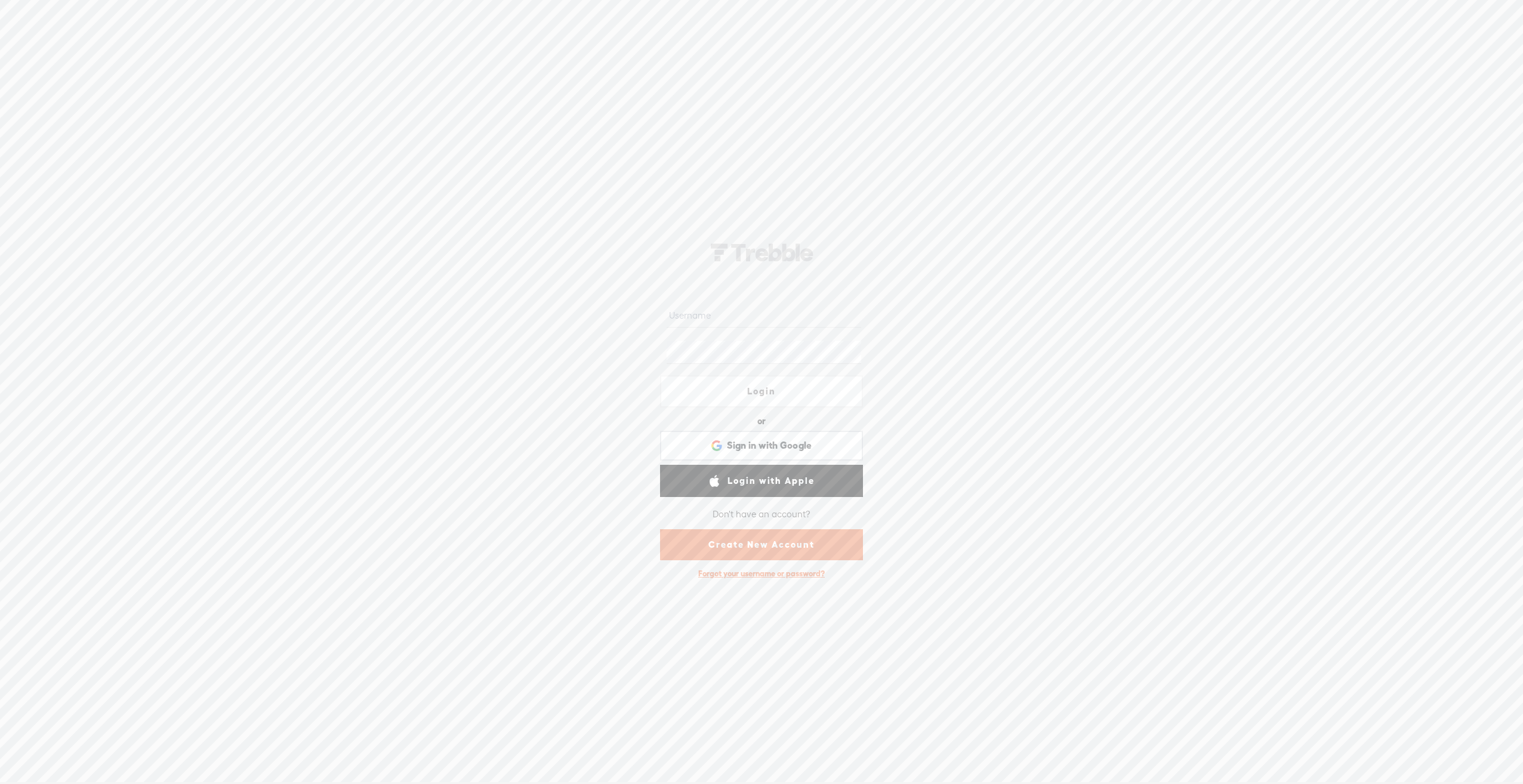
click at [709, 311] on input "text" at bounding box center [763, 315] width 194 height 23
type input "[EMAIL_ADDRESS][DOMAIN_NAME]"
click at [789, 442] on span "Sign in with Google" at bounding box center [769, 446] width 85 height 13
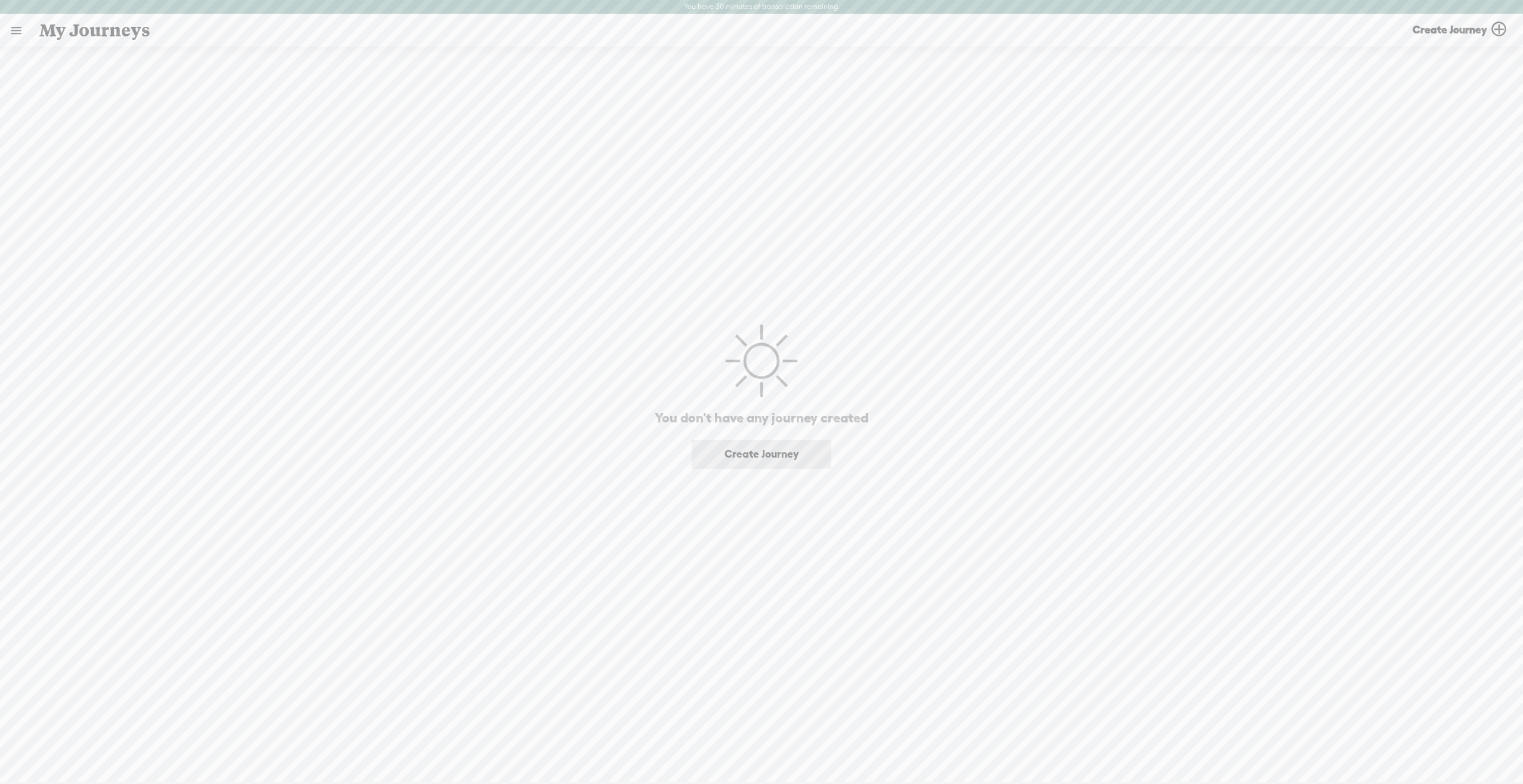
click at [18, 28] on link at bounding box center [16, 30] width 31 height 31
click at [73, 362] on div "MY LIBRARY" at bounding box center [69, 363] width 55 height 10
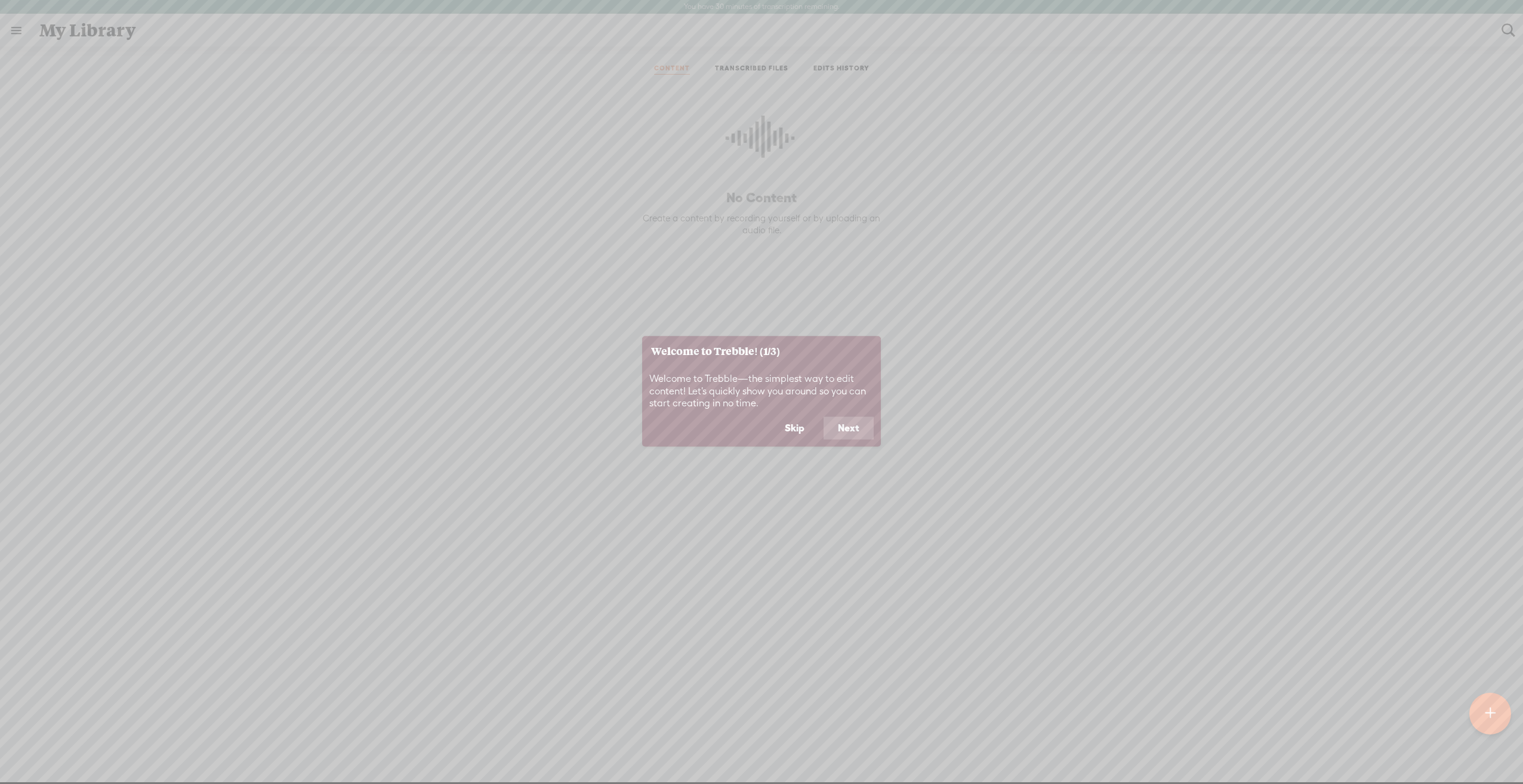
click at [856, 430] on button "Next" at bounding box center [848, 428] width 50 height 23
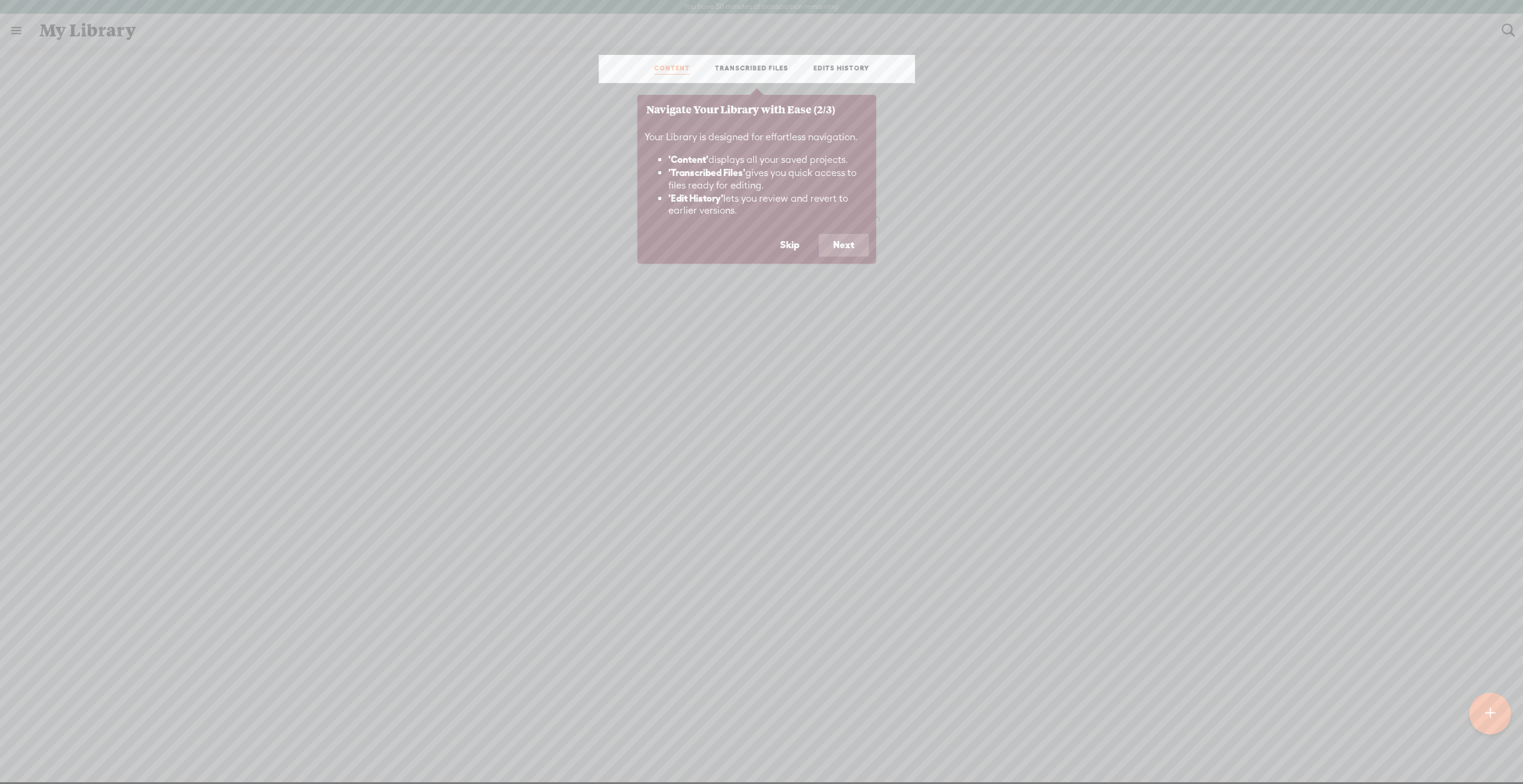
click at [848, 247] on button "Next" at bounding box center [844, 245] width 50 height 23
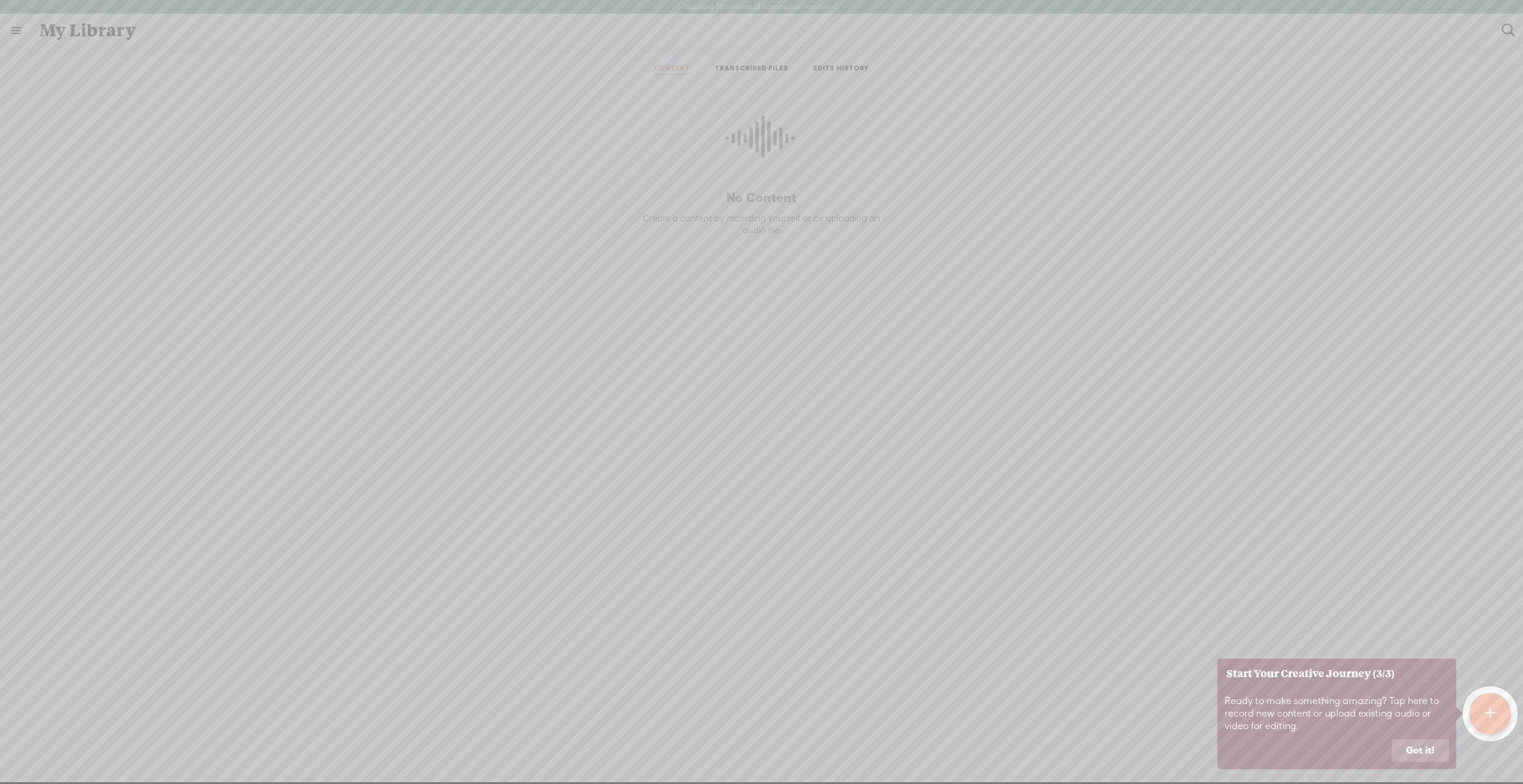
click at [1423, 750] on button "Got it!" at bounding box center [1421, 751] width 57 height 23
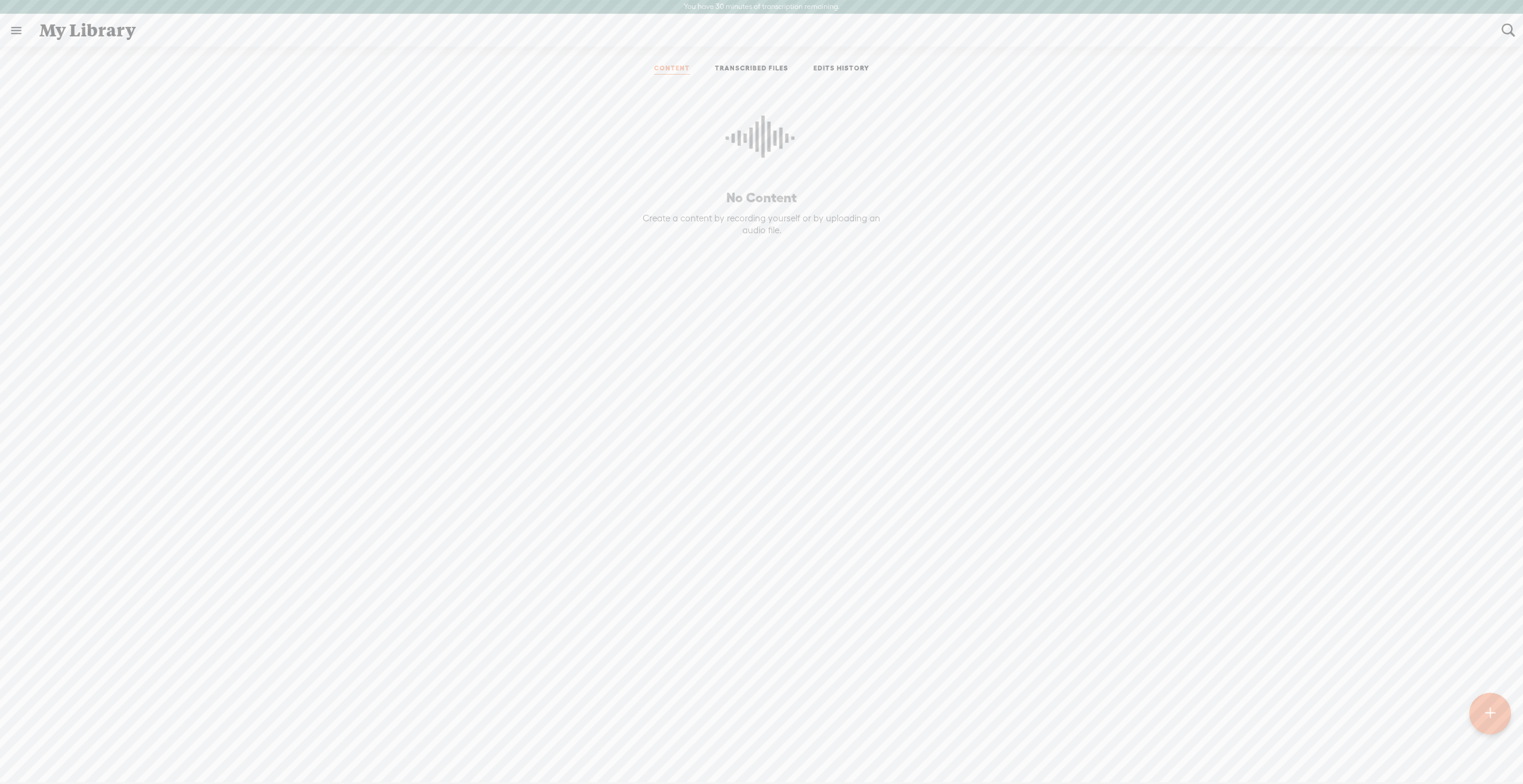
click at [1487, 707] on t at bounding box center [1490, 713] width 10 height 26
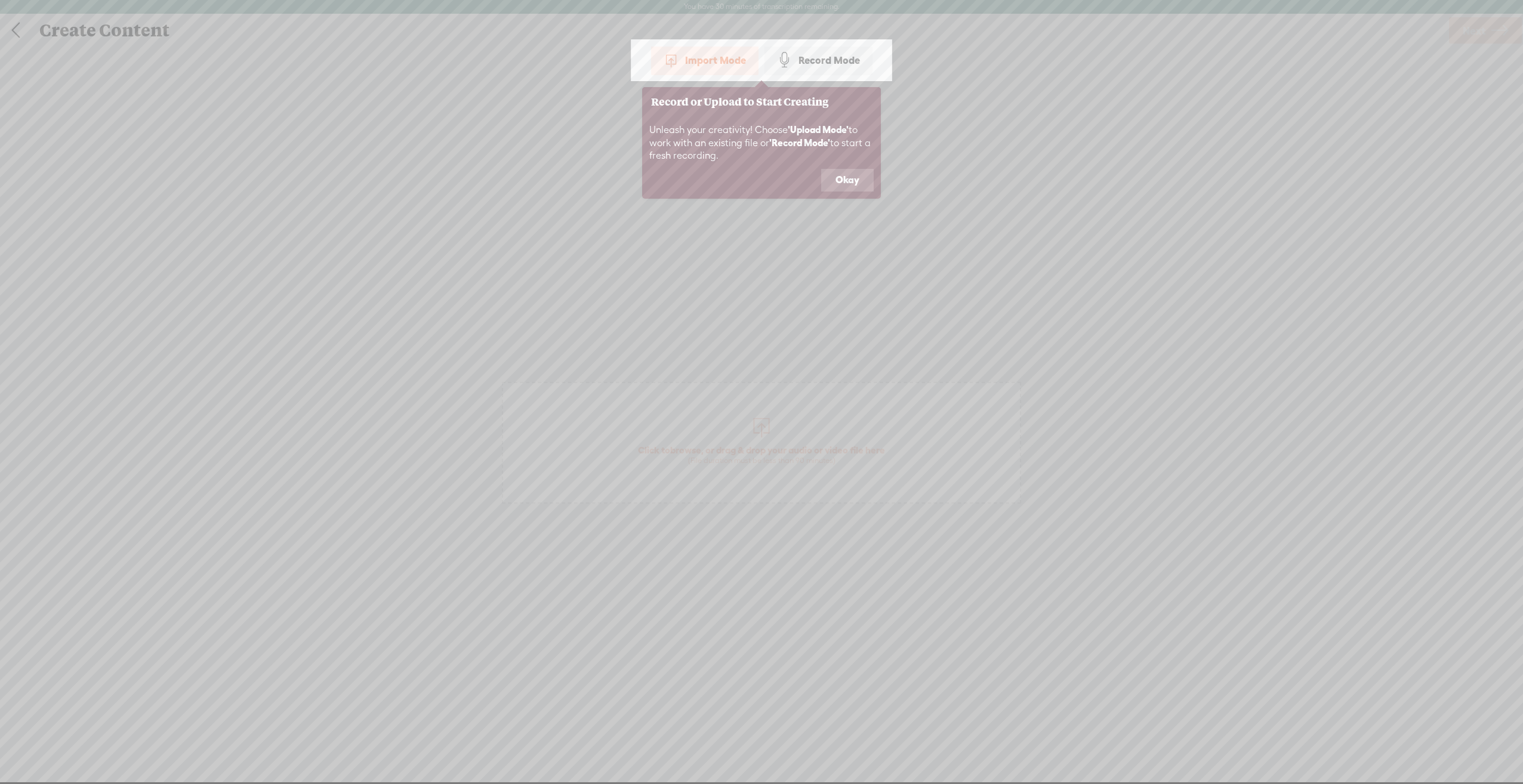
click at [845, 176] on button "Okay" at bounding box center [848, 180] width 52 height 23
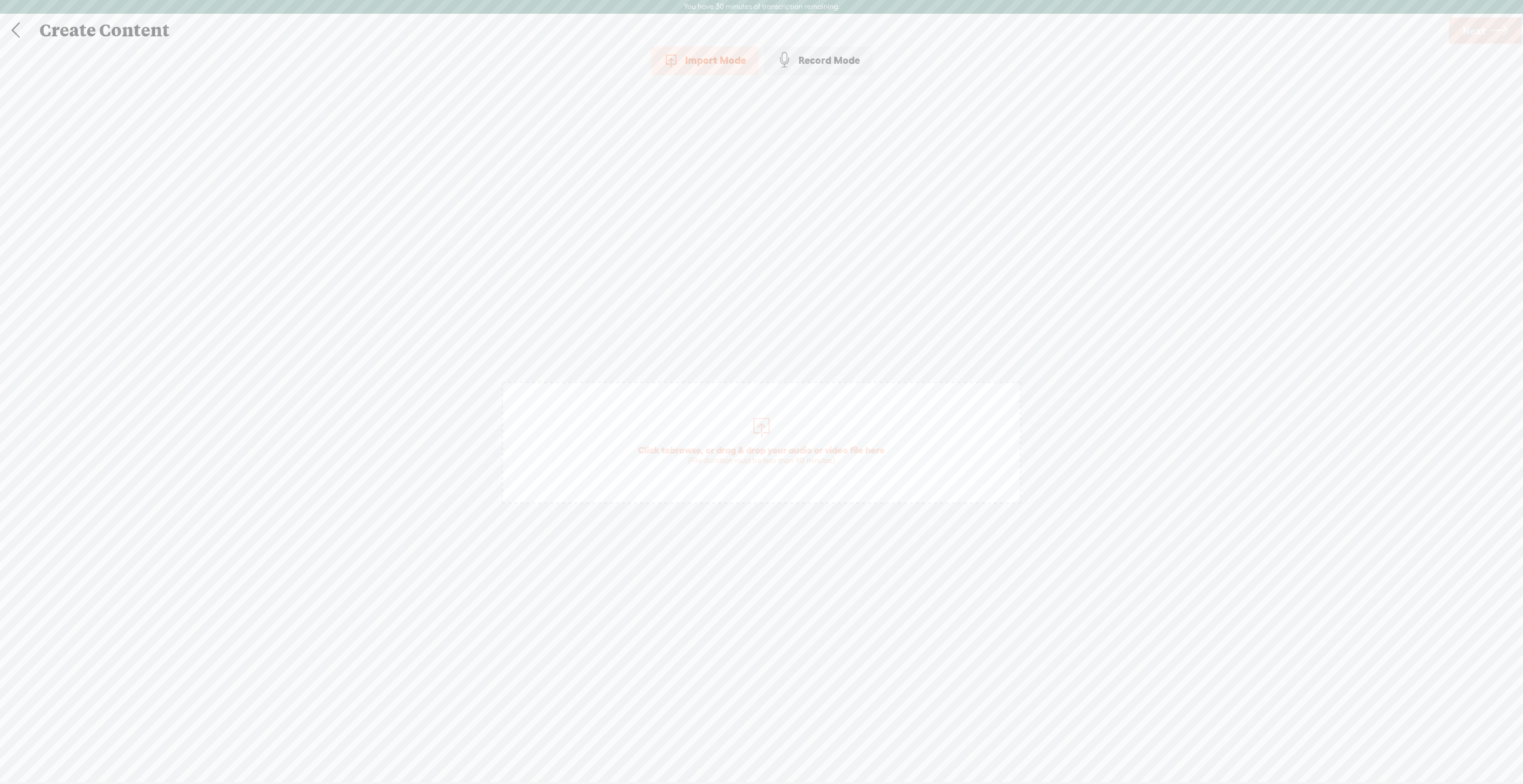
click at [769, 435] on div at bounding box center [762, 426] width 24 height 24
click at [791, 434] on span "Trailer v1.0 Bystander Series 2025.mp4" at bounding box center [762, 436] width 183 height 13
click at [1523, 25] on div "Use text-to-audio Use voice actor Record From This Browser Use pre-recorded aud…" at bounding box center [1486, 30] width 76 height 31
click at [1502, 29] on icon at bounding box center [1500, 31] width 17 height 30
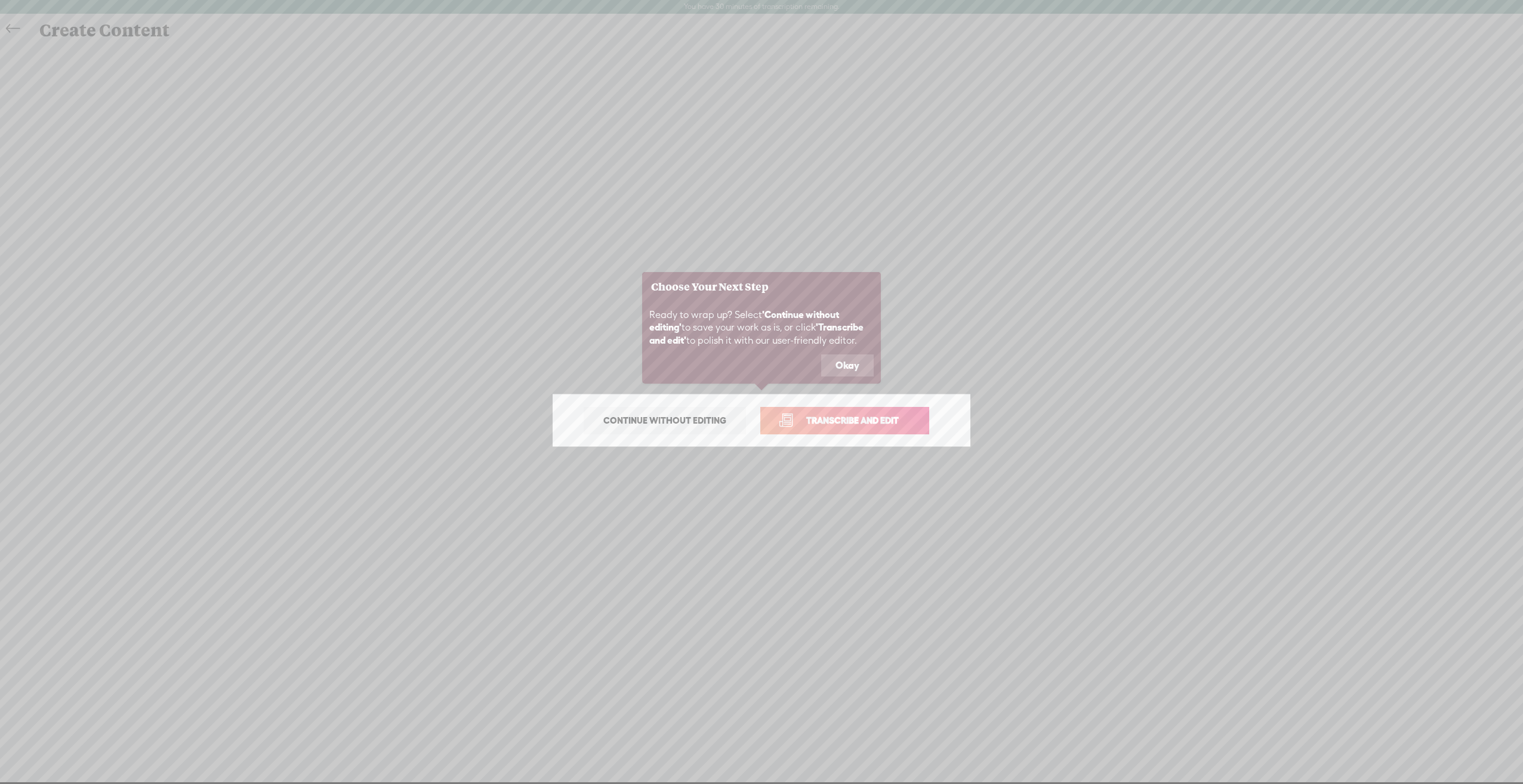
click at [848, 364] on button "Okay" at bounding box center [848, 365] width 52 height 23
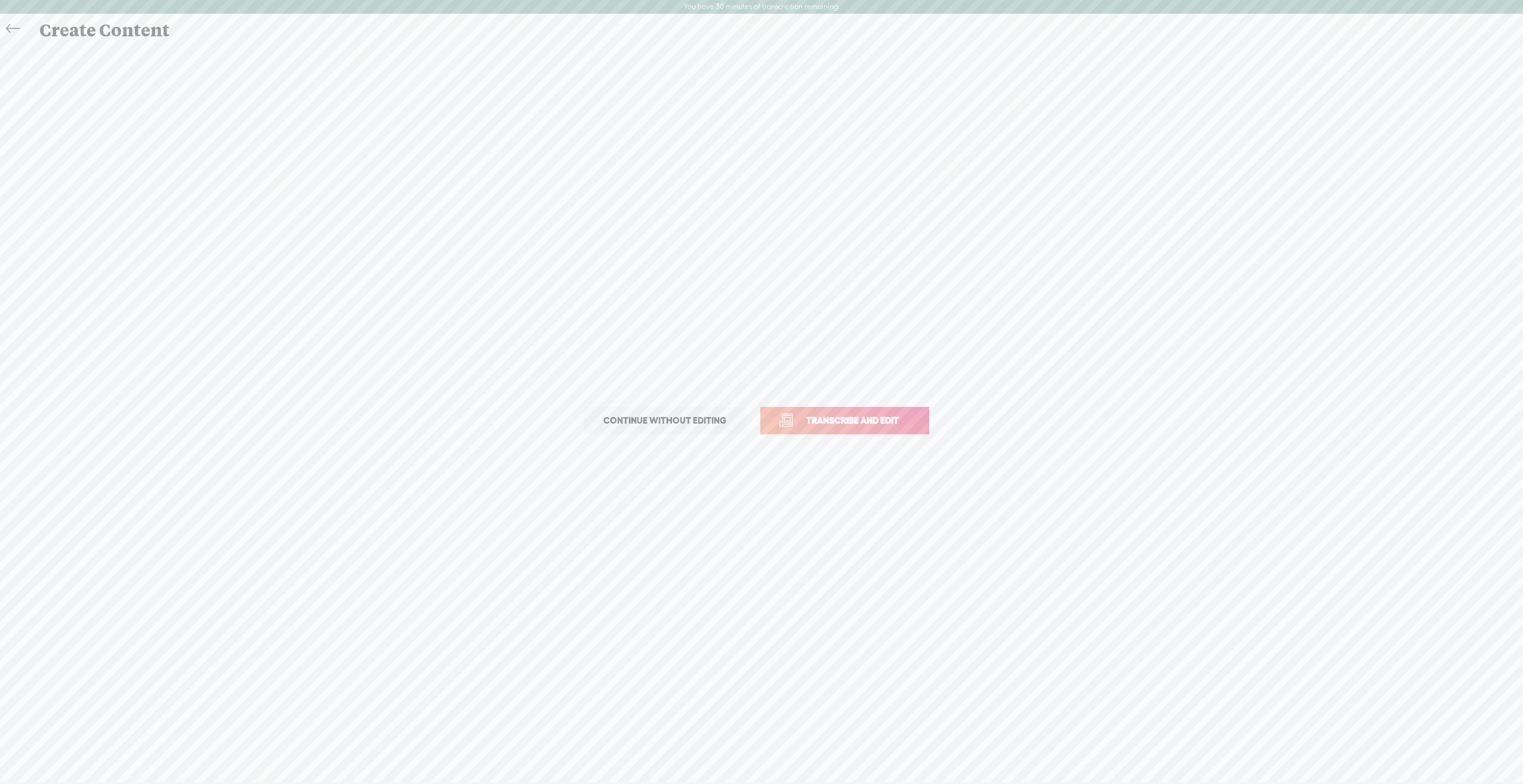
click at [848, 421] on span "Transcribe and edit" at bounding box center [852, 420] width 118 height 14
click at [762, 428] on select "Choose a language Afrikaans Albanian Amharic Arabic, Gulf Arabic, Modern Standa…" at bounding box center [762, 421] width 404 height 25
select select "en-AU"
click at [560, 409] on select "Choose a language Afrikaans Albanian Amharic Arabic, Gulf Arabic, Modern Standa…" at bounding box center [762, 421] width 404 height 25
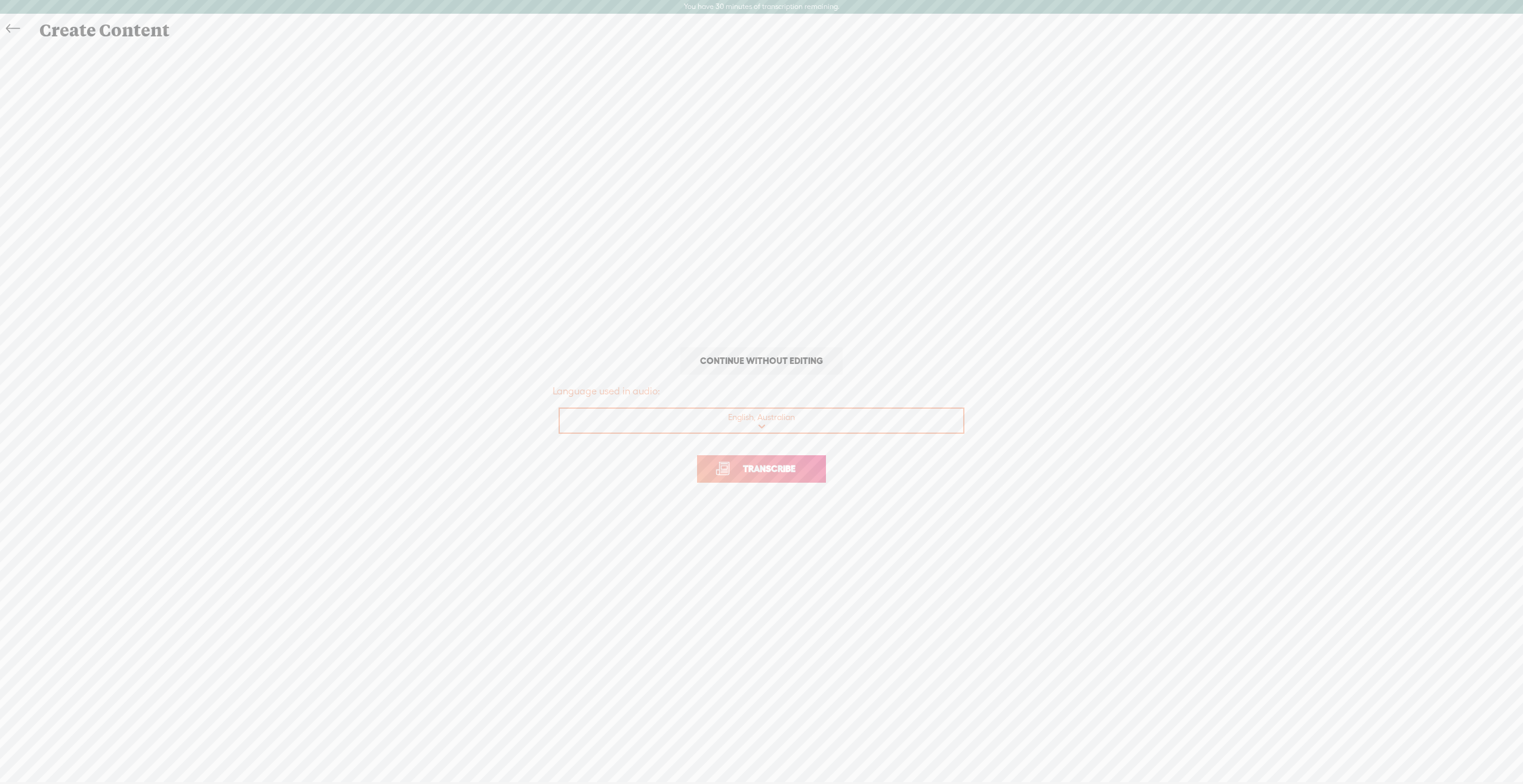
click at [769, 472] on span "Transcribe" at bounding box center [770, 469] width 78 height 14
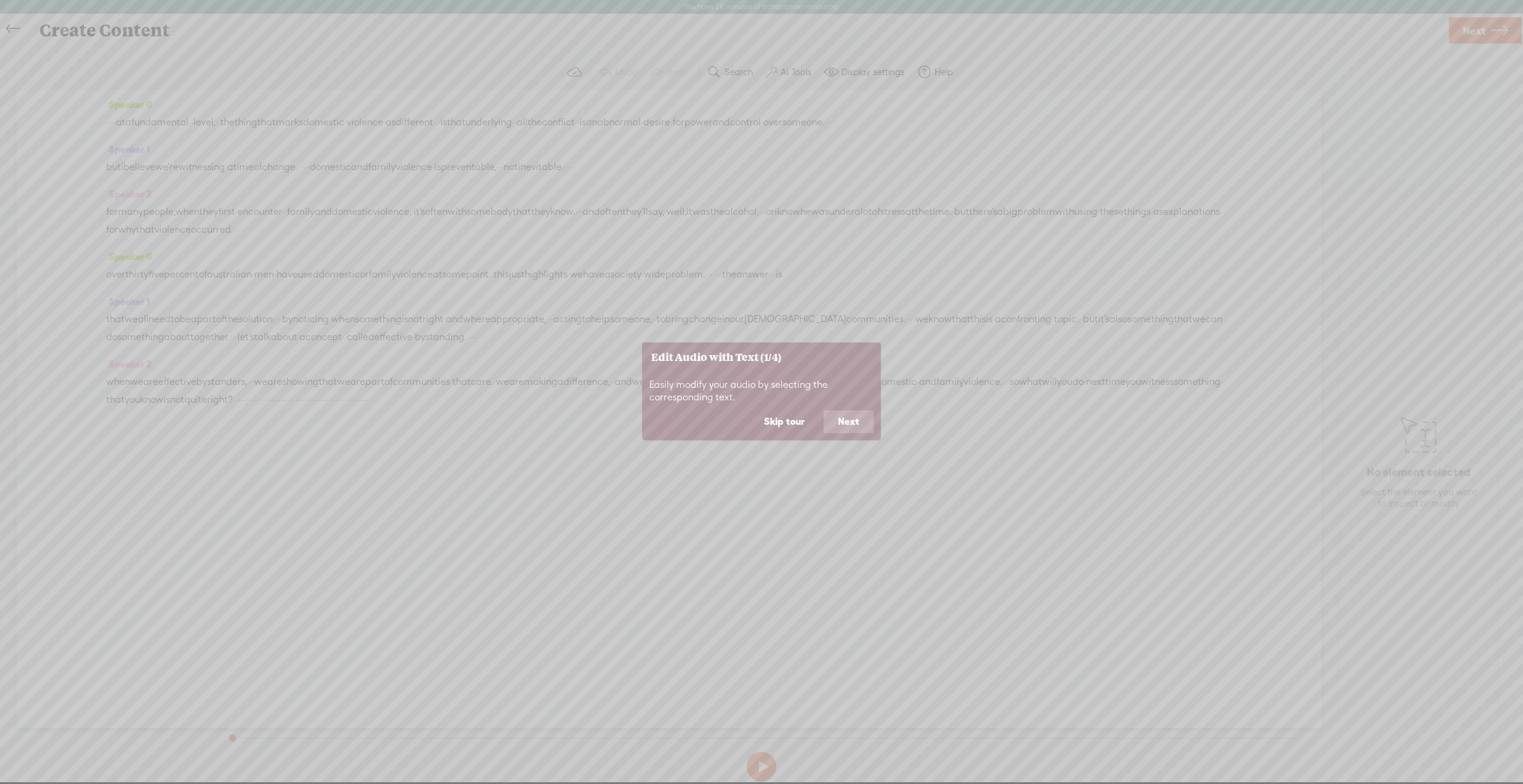
click at [857, 427] on button "Next" at bounding box center [848, 422] width 50 height 23
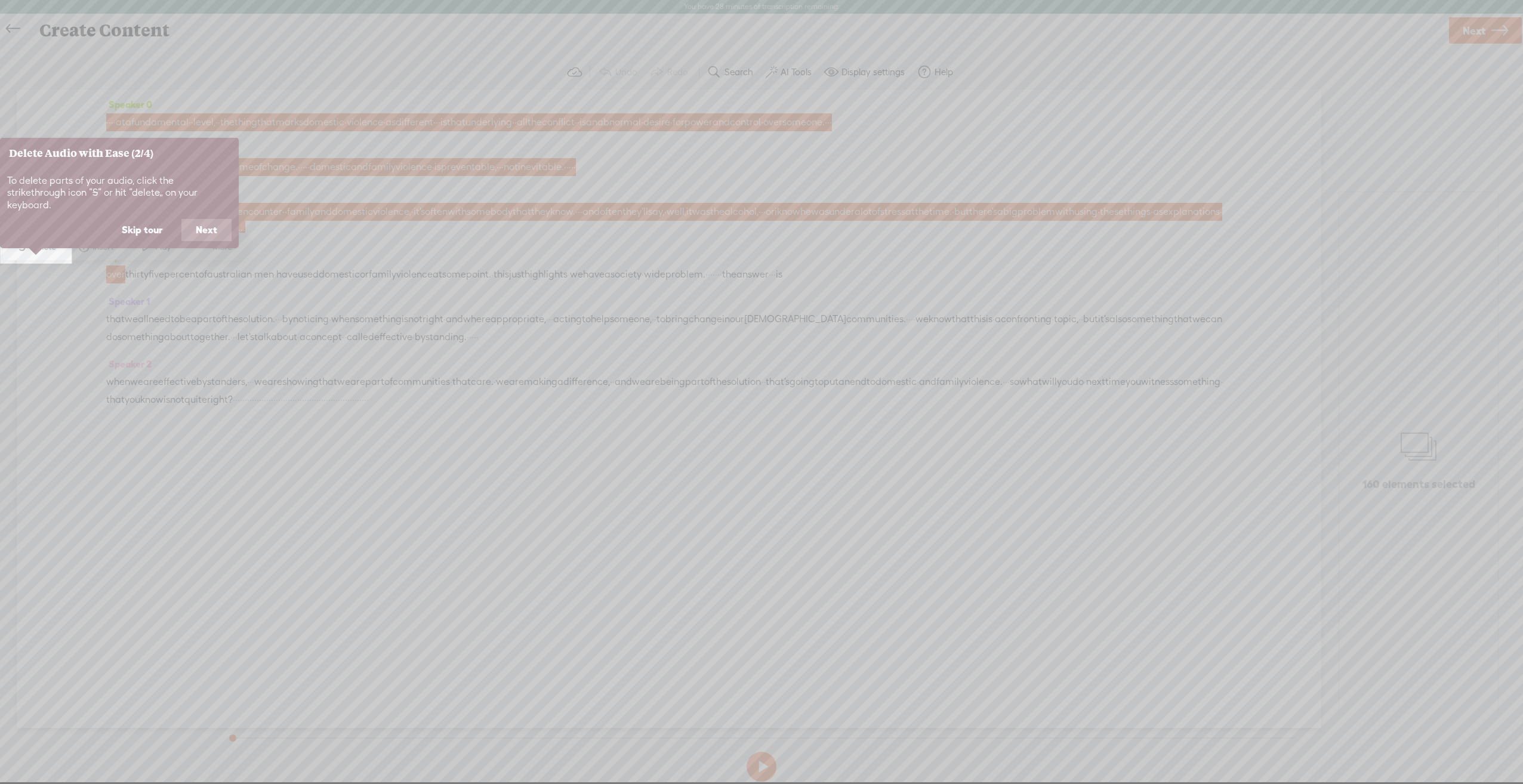
click at [153, 219] on button "Skip tour" at bounding box center [141, 230] width 69 height 23
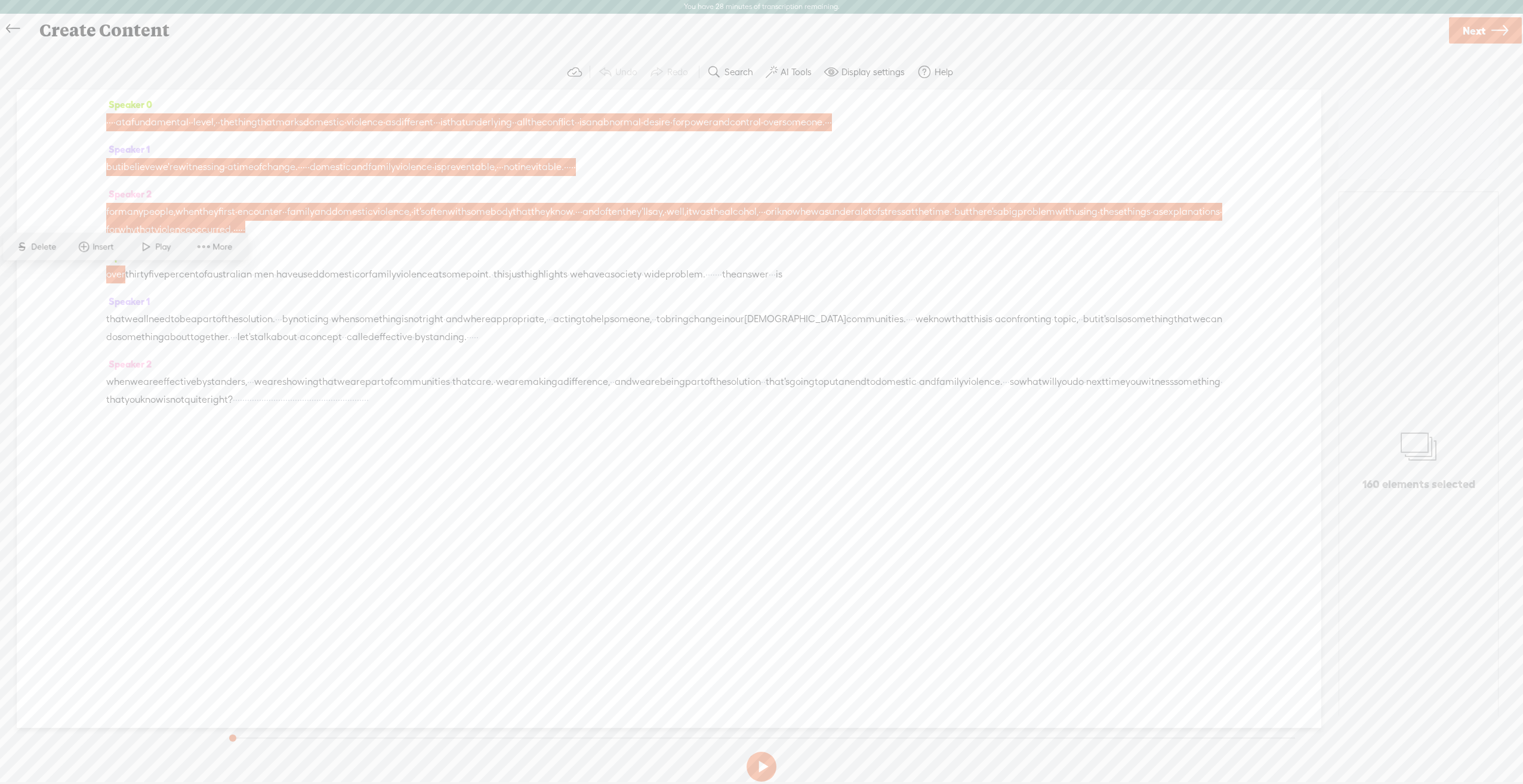
click at [345, 522] on div "Speaker 0 · · · · at a fundamental · · level, · · the thing that marks domestic…" at bounding box center [669, 409] width 1305 height 639
click at [146, 245] on span at bounding box center [146, 247] width 18 height 21
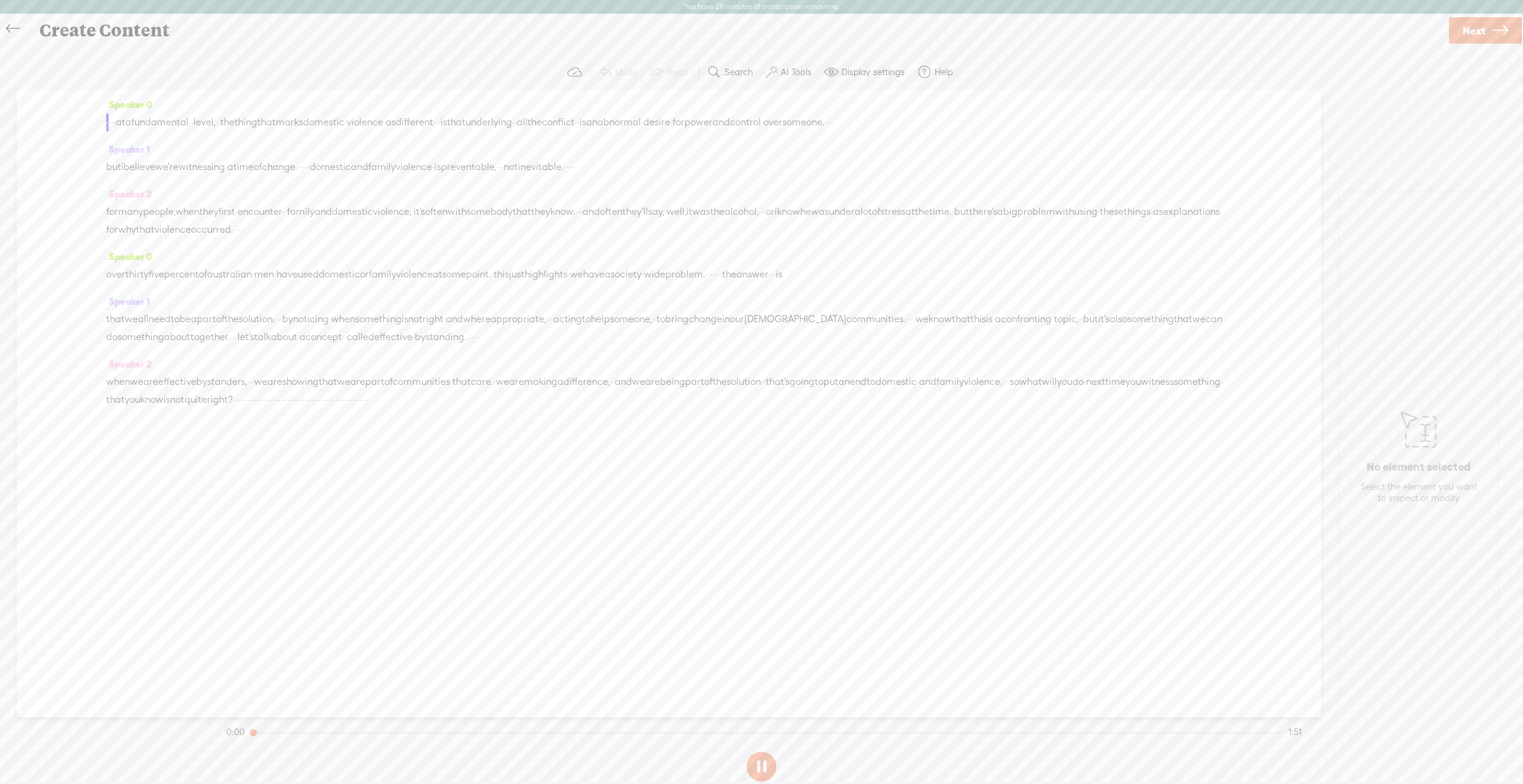
click at [126, 117] on span "at" at bounding box center [121, 122] width 10 height 18
click at [131, 479] on div "Speaker 0 · · · · at a fundamental · · level, · · the thing that marks domestic…" at bounding box center [669, 404] width 1305 height 628
click at [763, 764] on button at bounding box center [762, 767] width 30 height 30
drag, startPoint x: 109, startPoint y: 211, endPoint x: 258, endPoint y: 214, distance: 149.0
click at [258, 214] on div "for many people, when they first · encounter · · family and domestic violence, …" at bounding box center [669, 220] width 1126 height 36
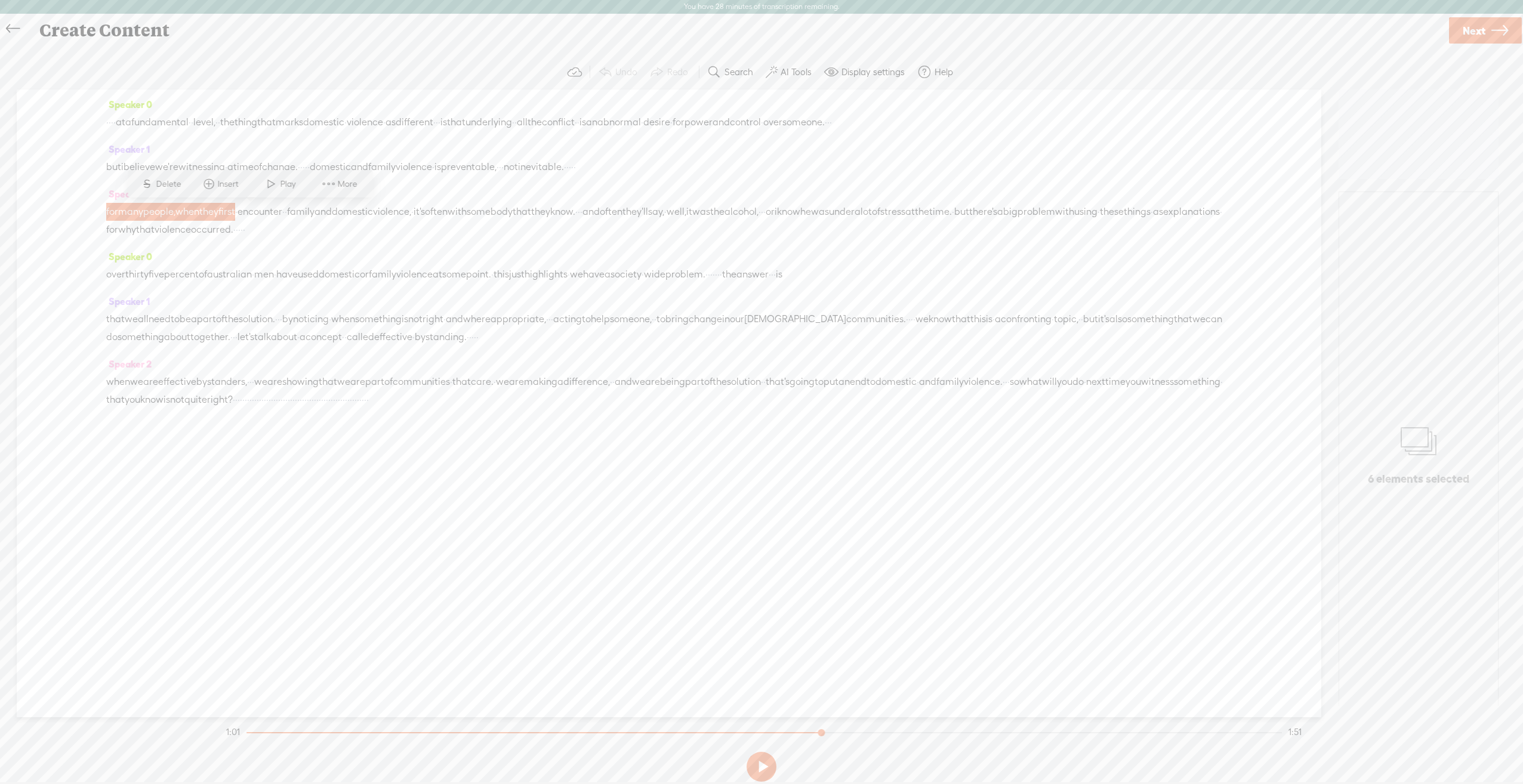
click at [344, 183] on span "More" at bounding box center [349, 184] width 23 height 12
click at [575, 221] on span "know." at bounding box center [563, 211] width 25 height 18
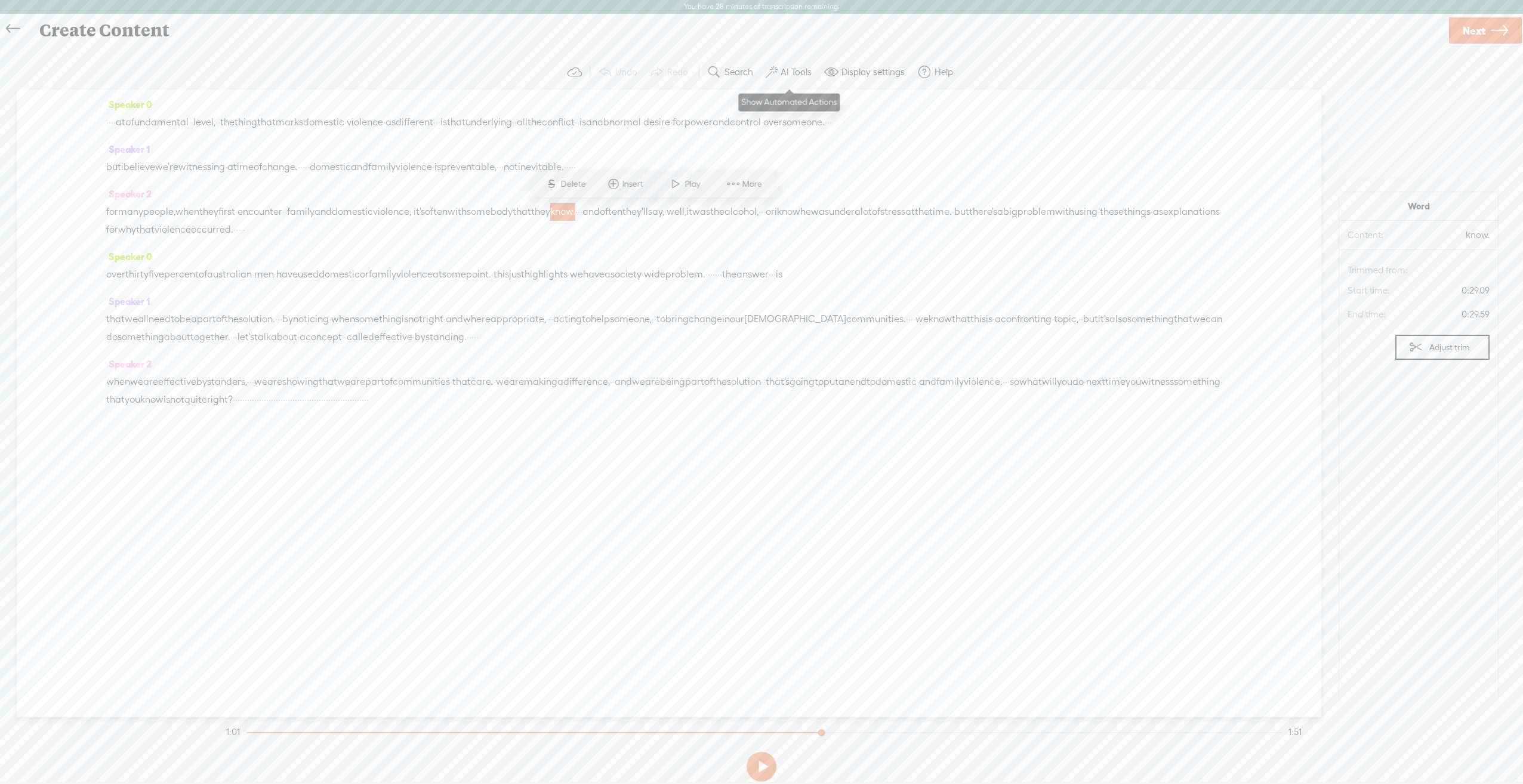
click at [791, 69] on label "AI Tools" at bounding box center [796, 71] width 31 height 12
click at [783, 225] on span at bounding box center [782, 222] width 21 height 9
click at [806, 106] on link at bounding box center [806, 106] width 12 height 12
click at [176, 120] on span "fundamental" at bounding box center [160, 122] width 57 height 18
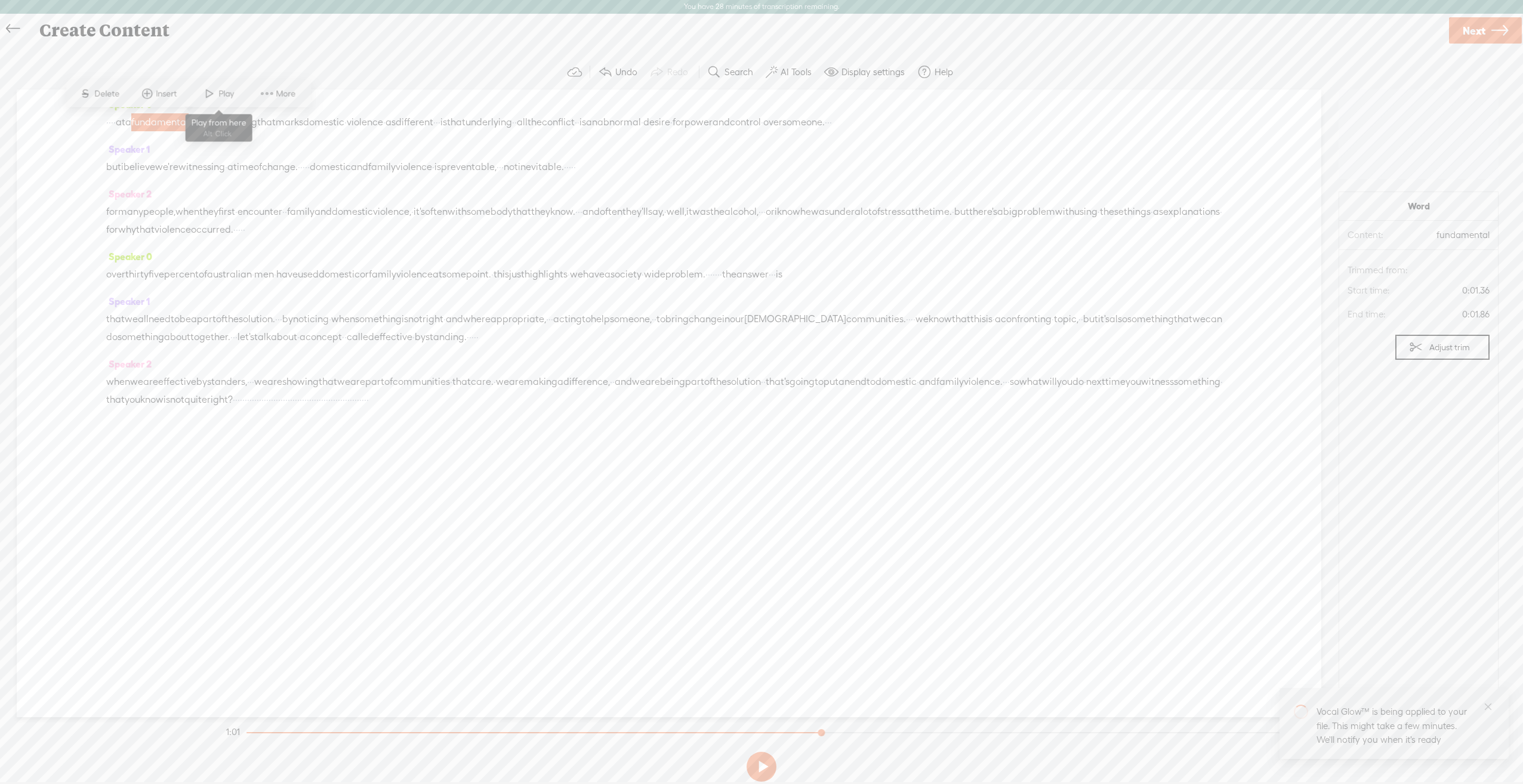
click at [215, 95] on span at bounding box center [209, 93] width 18 height 21
drag, startPoint x: 110, startPoint y: 210, endPoint x: 476, endPoint y: 207, distance: 366.0
click at [476, 207] on div "for many people, when they first · encounter · · family and domestic violence, …" at bounding box center [669, 220] width 1126 height 36
click at [564, 167] on span "inevitable." at bounding box center [541, 167] width 46 height 18
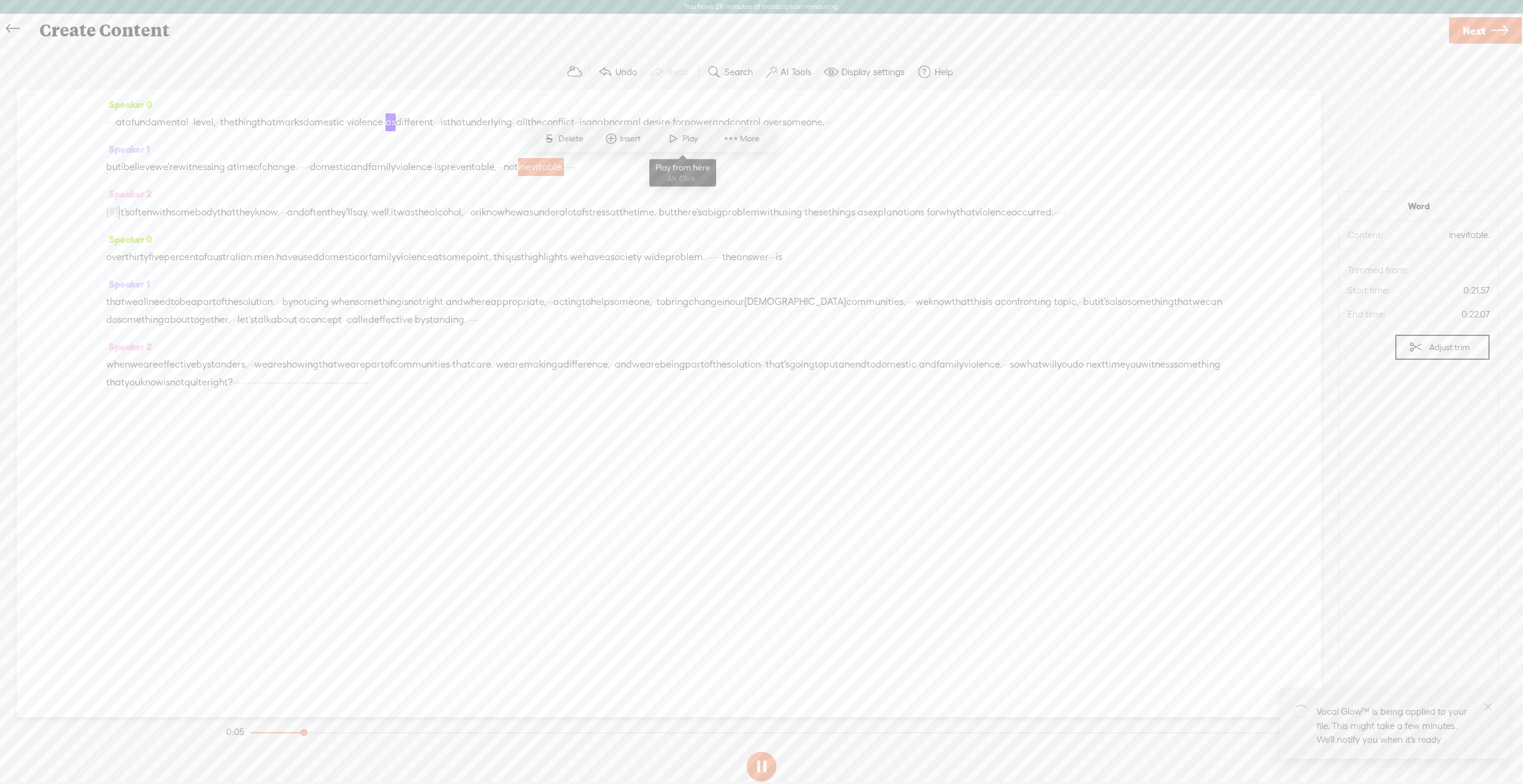
click at [677, 135] on span at bounding box center [673, 138] width 18 height 21
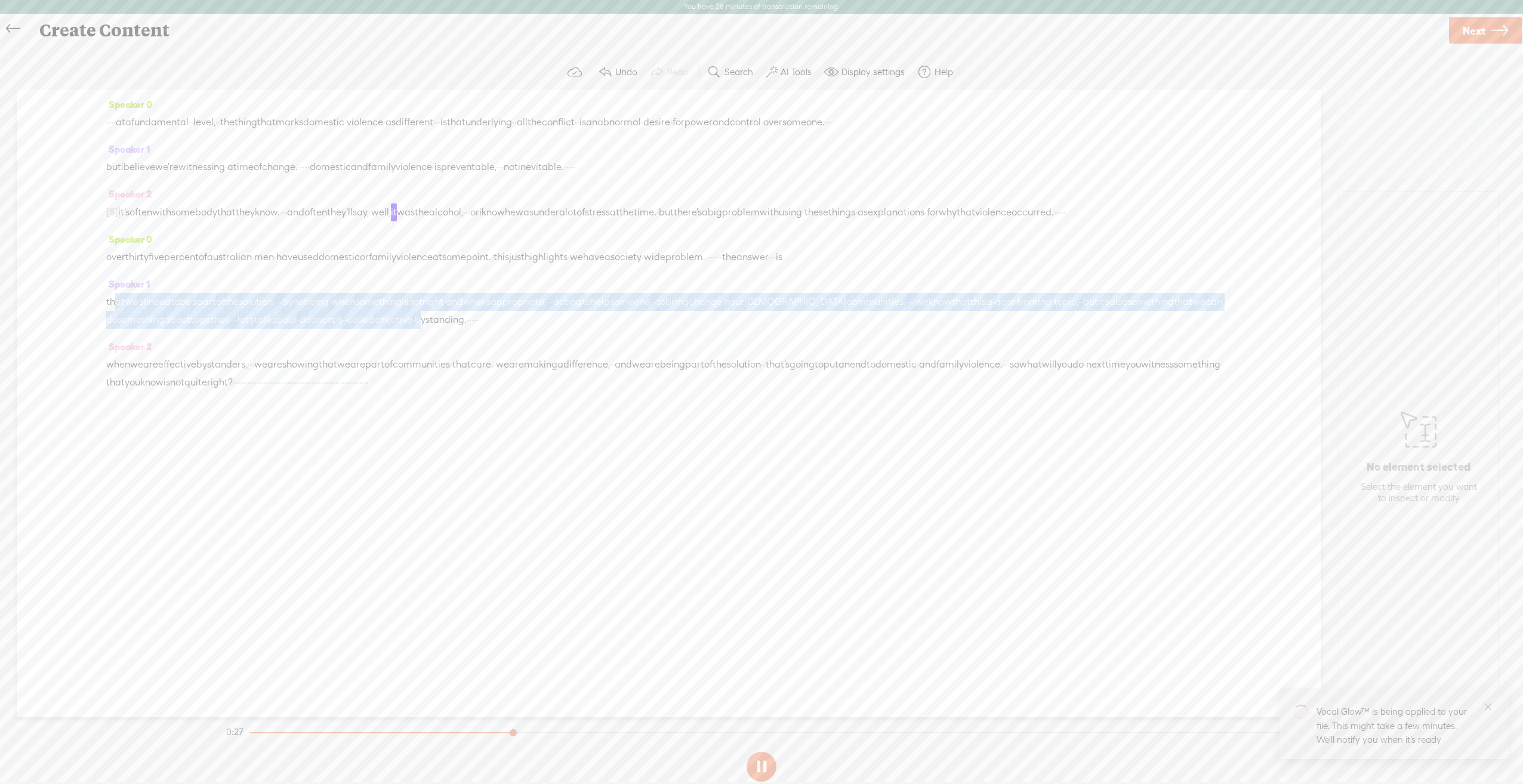
drag, startPoint x: 111, startPoint y: 319, endPoint x: 705, endPoint y: 342, distance: 594.4
click at [705, 329] on div "that we all need to be a part of the solution. · · · by noticing · when somethi…" at bounding box center [669, 311] width 1126 height 36
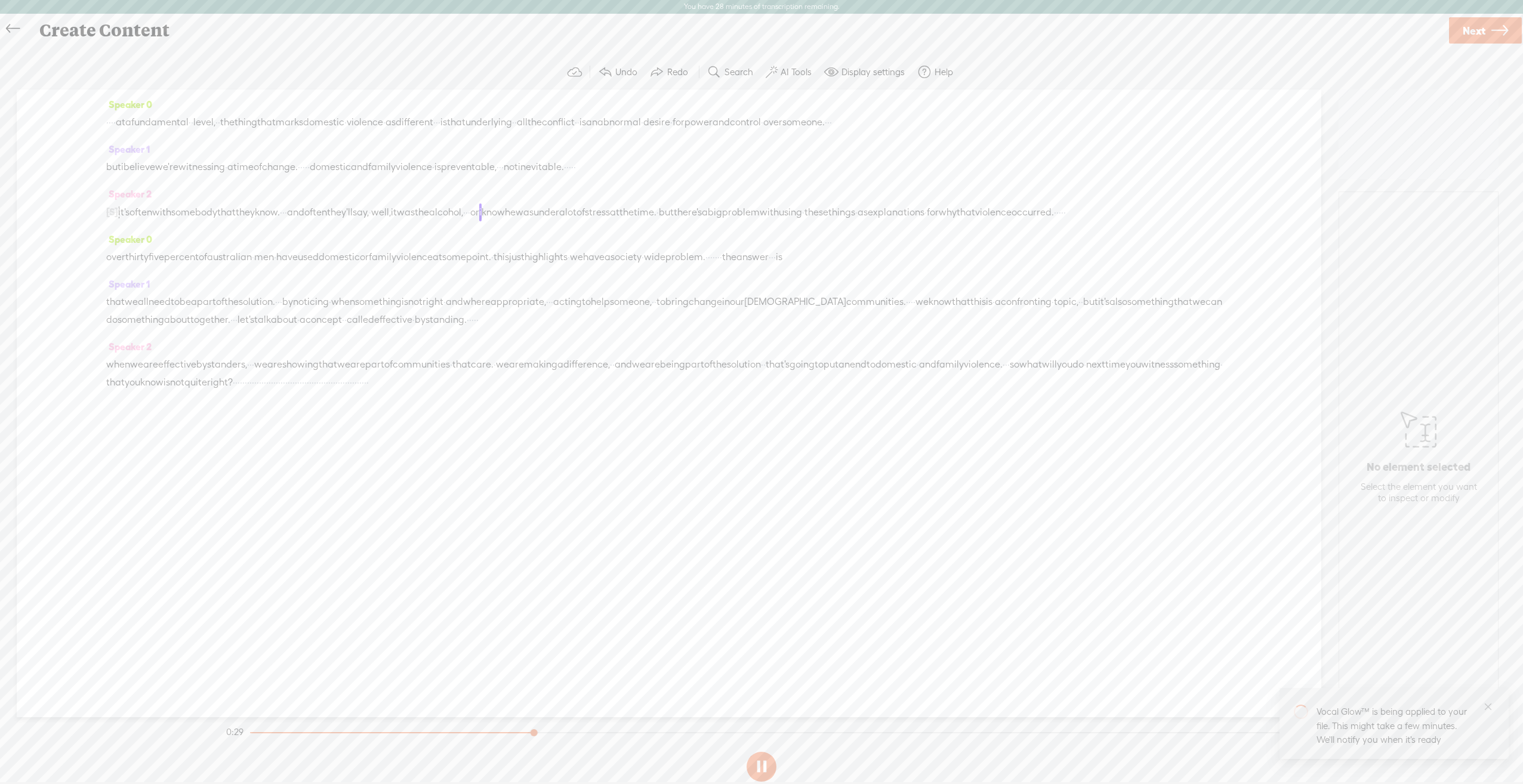
click at [412, 329] on span "effective" at bounding box center [393, 319] width 38 height 18
drag, startPoint x: 694, startPoint y: 340, endPoint x: 106, endPoint y: 322, distance: 588.3
click at [106, 322] on div "that we all need to be a part of the solution. · · · by noticing · when somethi…" at bounding box center [669, 311] width 1126 height 36
click at [239, 320] on div "Speaker 1 [S] that we all need to be a part of the solution. · · · by noticing …" at bounding box center [669, 297] width 1126 height 45
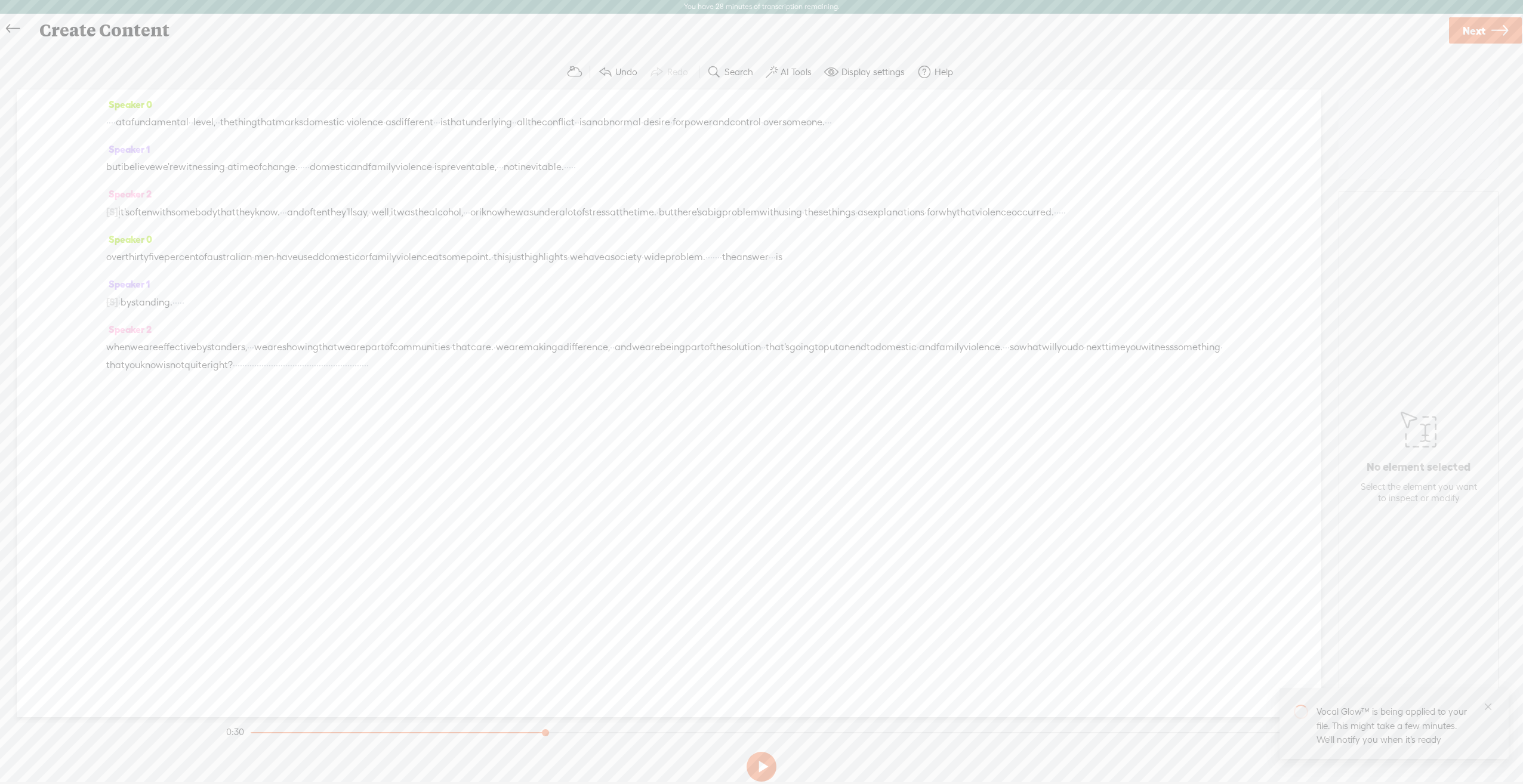
click at [164, 266] on span "five" at bounding box center [157, 257] width 16 height 18
drag, startPoint x: 210, startPoint y: 369, endPoint x: 105, endPoint y: 369, distance: 105.0
click at [105, 369] on div "Speaker 0 · · · · at a fundamental · · level, · · the thing that marks domestic…" at bounding box center [669, 404] width 1305 height 628
drag, startPoint x: 198, startPoint y: 364, endPoint x: 975, endPoint y: 365, distance: 777.0
click at [975, 365] on div "[S] when we are effective bystanders, · · · we are showing that we are part of …" at bounding box center [669, 357] width 1126 height 37
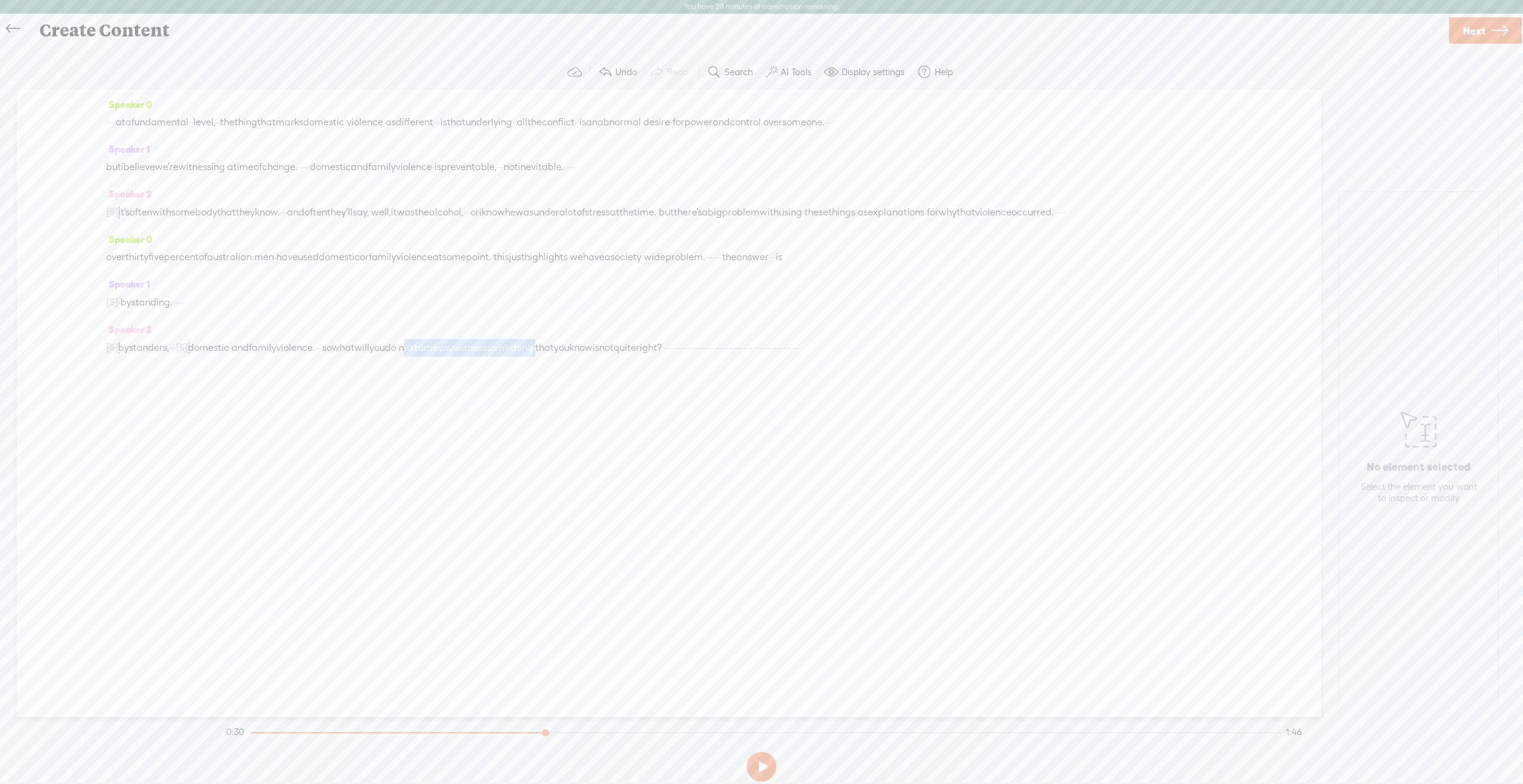
drag, startPoint x: 487, startPoint y: 369, endPoint x: 642, endPoint y: 370, distance: 155.0
click at [642, 357] on div "[S] when we are effective bystanders, · · · [S] we are showing that we are part…" at bounding box center [669, 347] width 1126 height 18
drag, startPoint x: 273, startPoint y: 277, endPoint x: 107, endPoint y: 277, distance: 166.0
click at [107, 266] on div "over thirty five percent of [DEMOGRAPHIC_DATA] · men · have used domestic or fa…" at bounding box center [669, 257] width 1126 height 18
drag, startPoint x: 522, startPoint y: 280, endPoint x: 416, endPoint y: 280, distance: 106.0
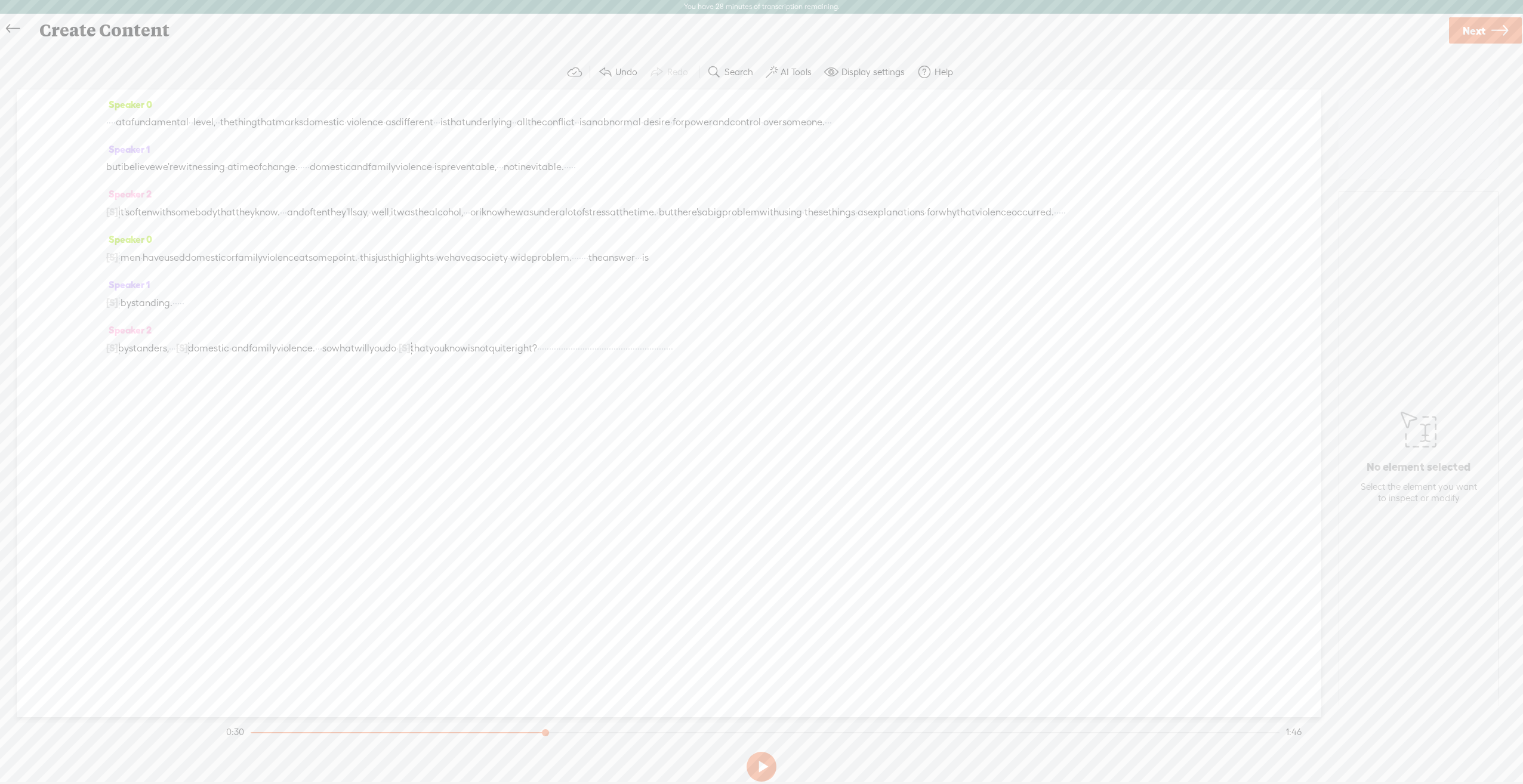
click at [416, 267] on div "[S] over thirty five percent of [DEMOGRAPHIC_DATA] · men · have used domestic o…" at bounding box center [669, 257] width 1126 height 18
drag, startPoint x: 235, startPoint y: 122, endPoint x: 1059, endPoint y: 121, distance: 824.0
click at [1059, 121] on div "· · · · at a fundamental · · level, · · the thing that marks domestic · violenc…" at bounding box center [669, 122] width 1126 height 18
click at [131, 122] on span "a" at bounding box center [129, 122] width 6 height 18
click at [180, 98] on span at bounding box center [173, 93] width 18 height 21
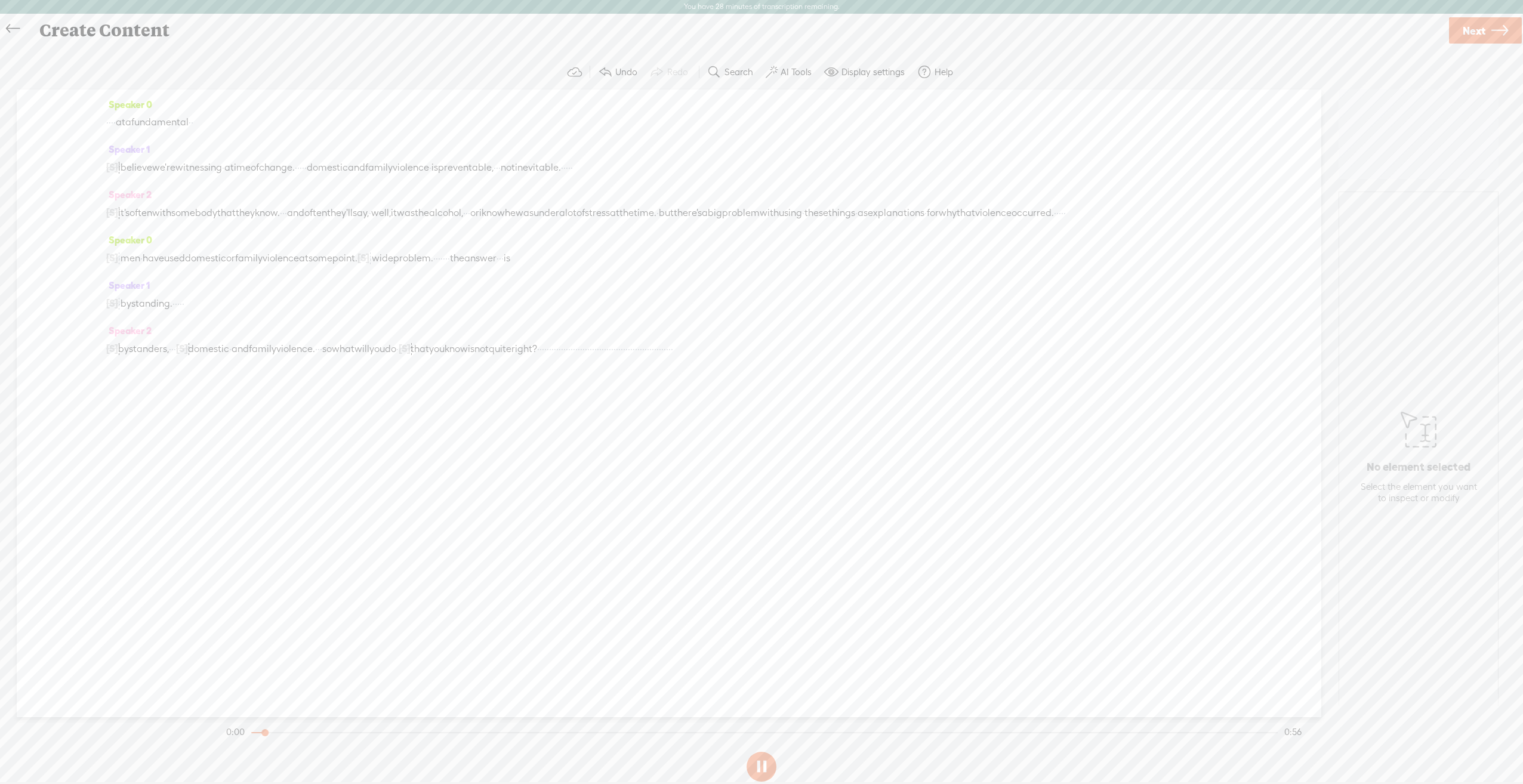
drag, startPoint x: 166, startPoint y: 119, endPoint x: 173, endPoint y: 118, distance: 7.1
click at [167, 119] on span "fundamental" at bounding box center [160, 122] width 57 height 18
click at [191, 171] on span "witnessing" at bounding box center [199, 168] width 47 height 18
click at [131, 118] on span "a" at bounding box center [129, 122] width 6 height 18
click at [183, 92] on span "Play" at bounding box center [191, 93] width 18 height 12
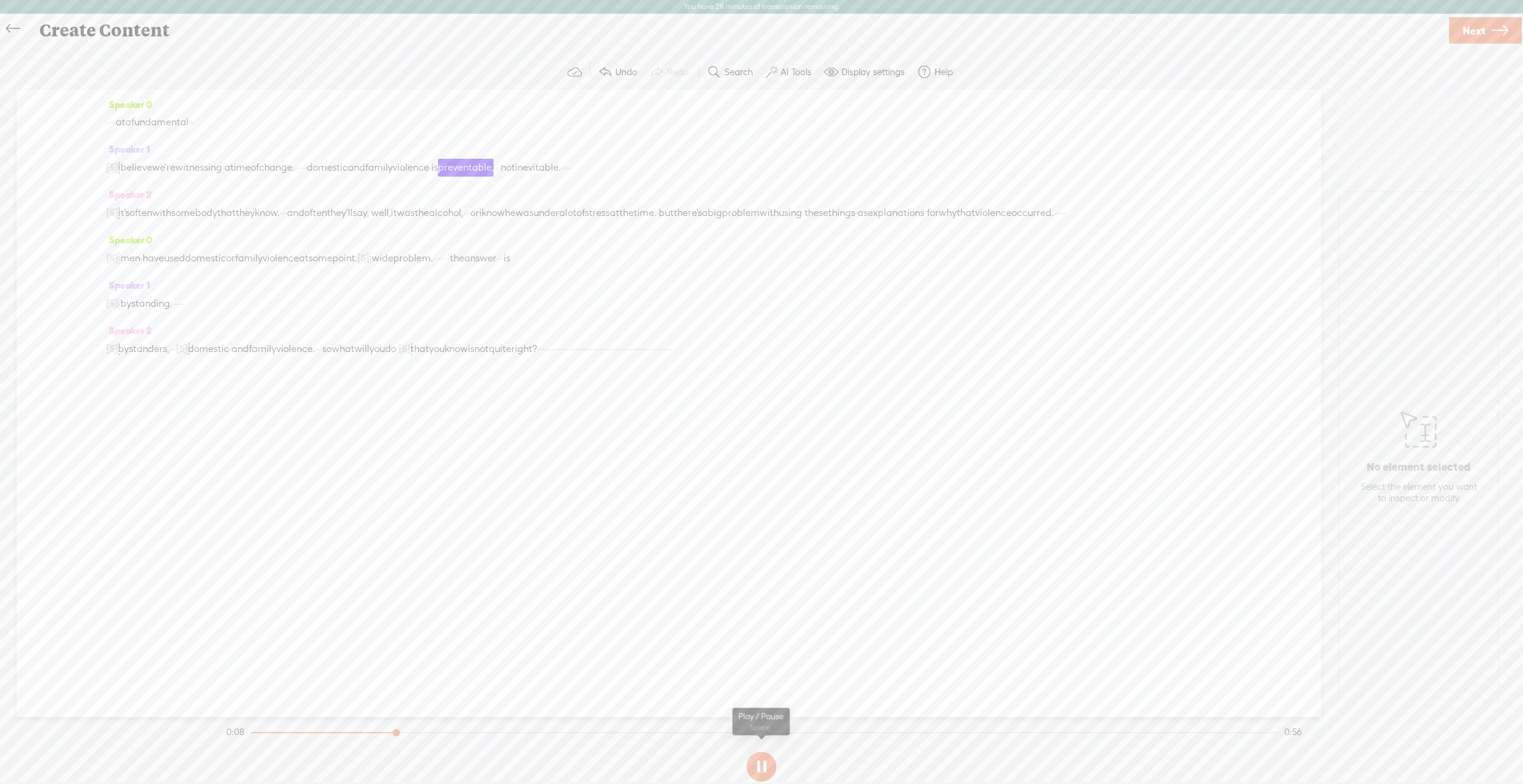
drag, startPoint x: 760, startPoint y: 757, endPoint x: 769, endPoint y: 755, distance: 9.2
click at [760, 757] on button at bounding box center [762, 767] width 30 height 30
click at [1487, 30] on link "Next" at bounding box center [1486, 30] width 73 height 26
click at [608, 399] on input "text" at bounding box center [763, 401] width 409 height 23
type input "test xml"
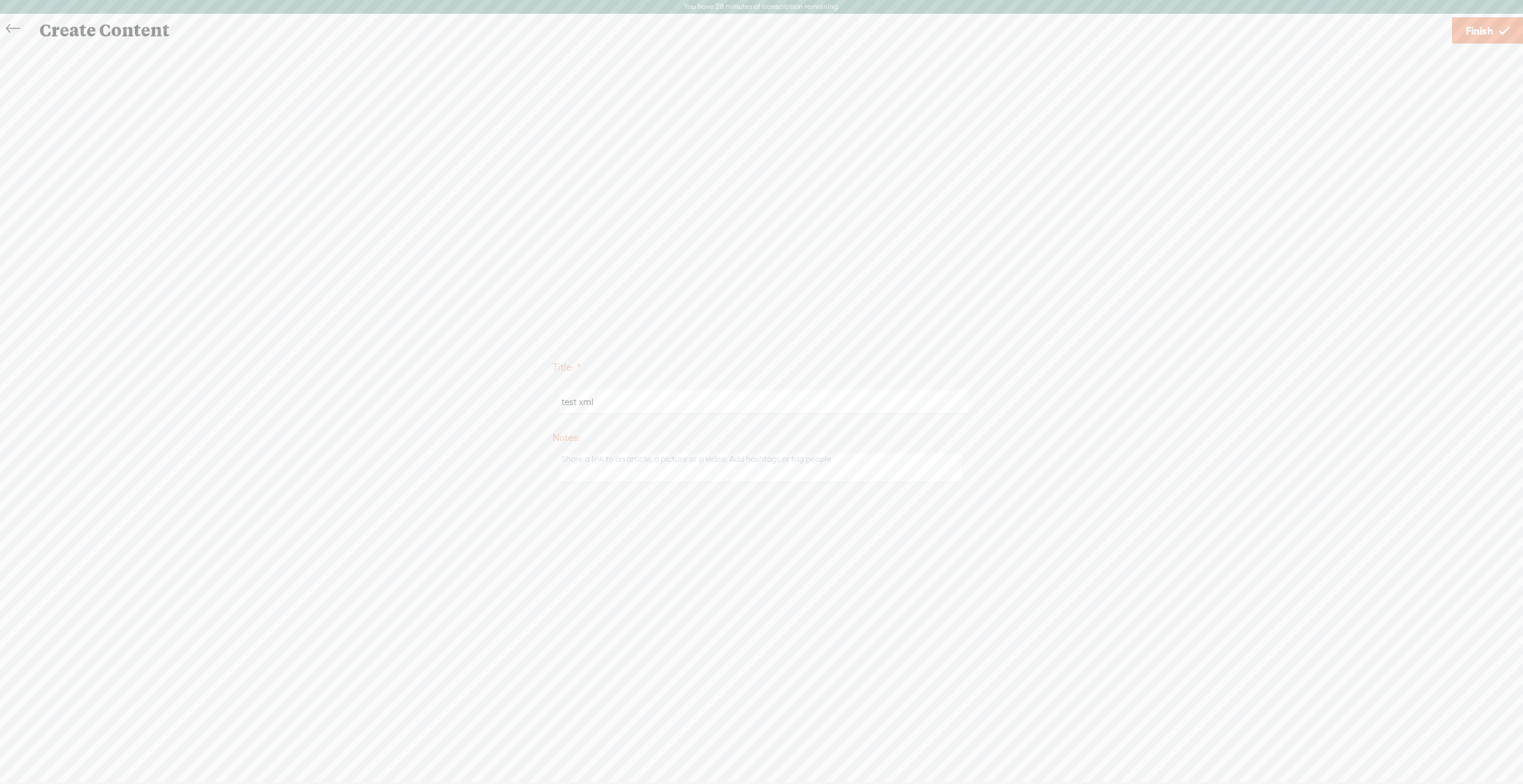
click at [639, 461] on textarea at bounding box center [761, 468] width 401 height 29
type textarea "test xml"
click at [1475, 31] on span "Finish" at bounding box center [1479, 31] width 28 height 30
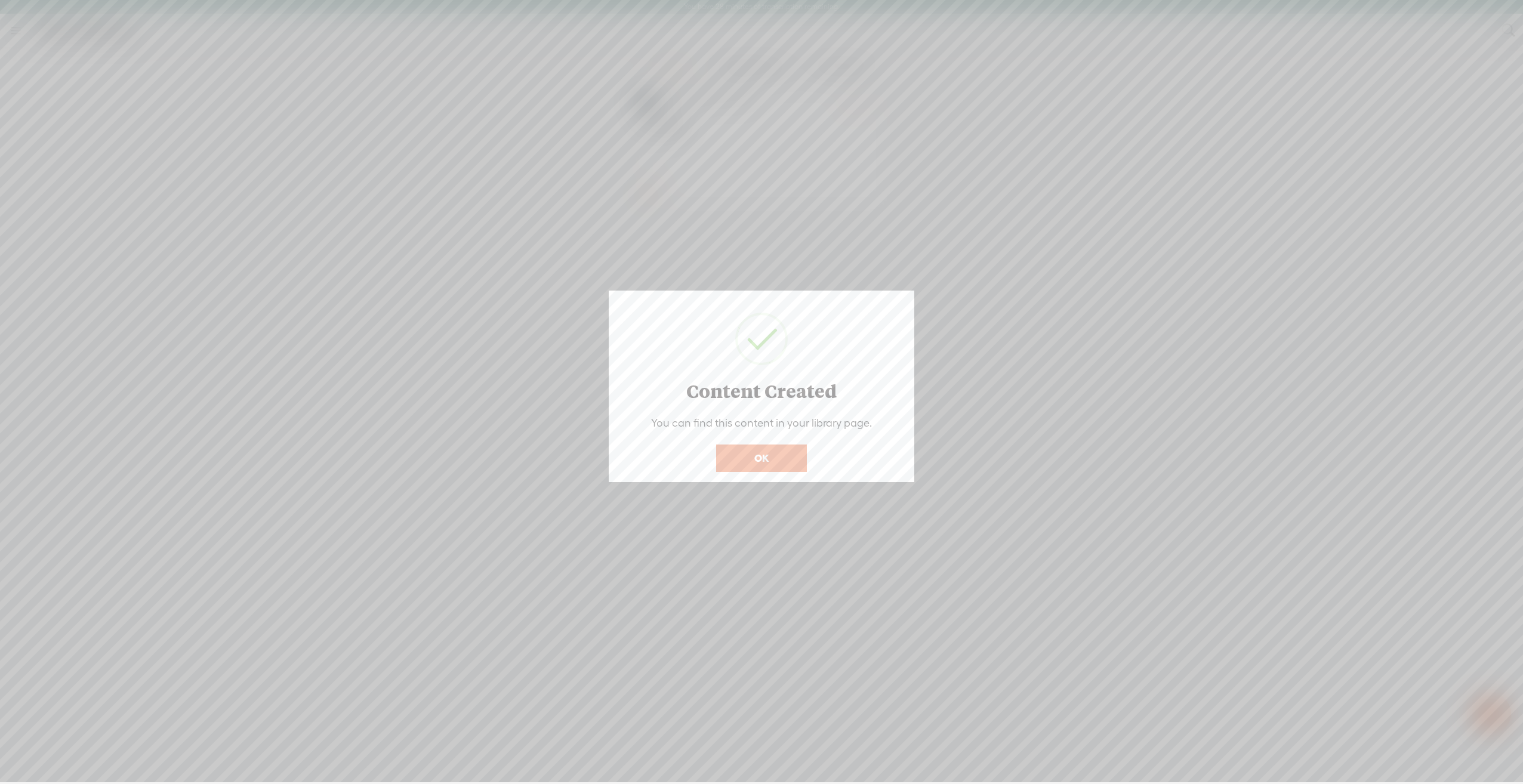
click at [761, 468] on button "OK" at bounding box center [762, 458] width 91 height 28
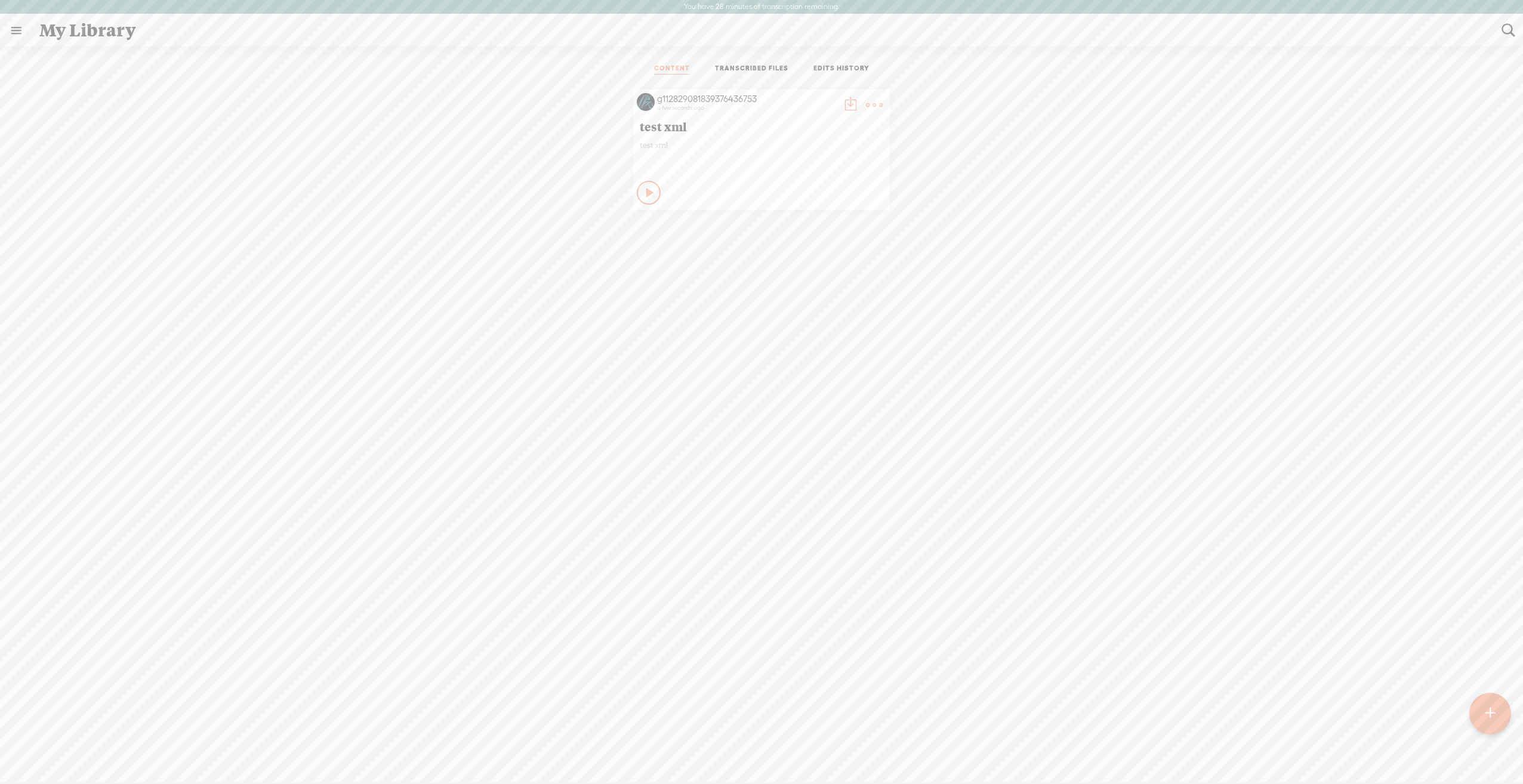
click at [842, 106] on t at bounding box center [850, 105] width 17 height 17
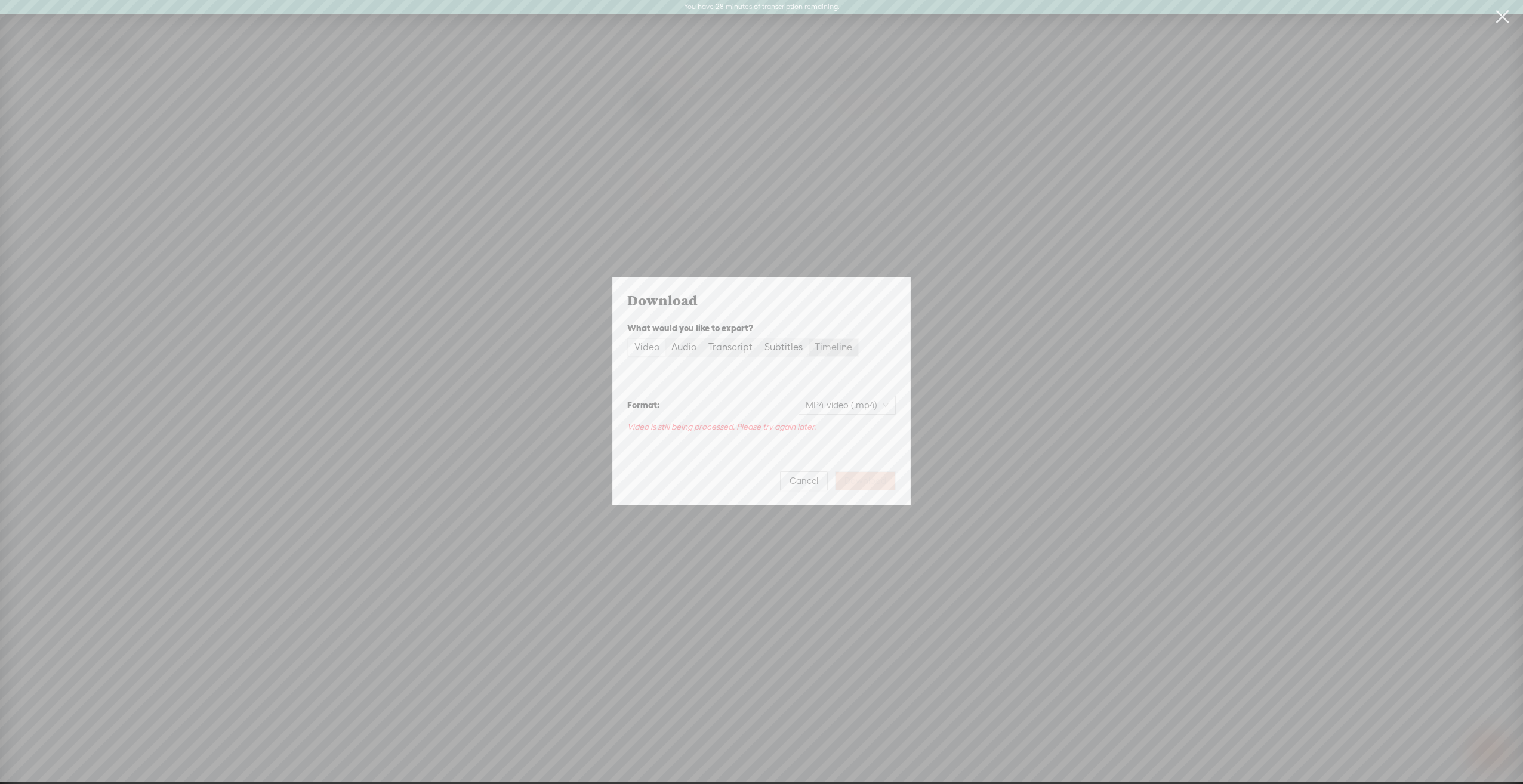
click at [826, 347] on div "Timeline" at bounding box center [833, 347] width 37 height 17
click at [809, 339] on input "Timeline" at bounding box center [809, 339] width 0 height 0
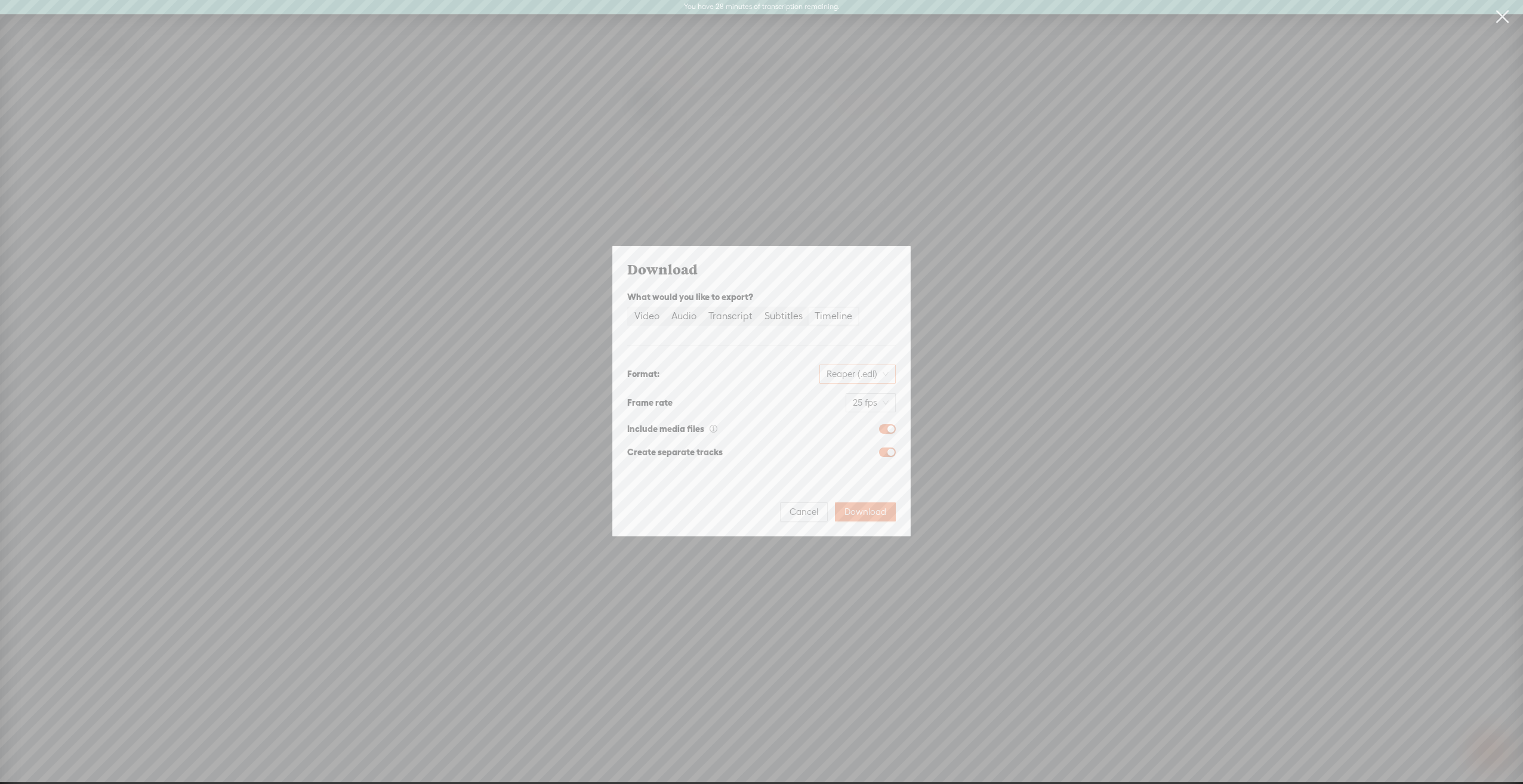
click at [883, 375] on span "Reaper (.edl)" at bounding box center [858, 374] width 62 height 18
click at [840, 421] on div "Adobe Premiere (.xml)" at bounding box center [836, 421] width 102 height 12
click at [884, 426] on span "button" at bounding box center [887, 429] width 17 height 10
click at [884, 426] on div "button" at bounding box center [883, 429] width 7 height 7
click at [889, 426] on div "button" at bounding box center [891, 429] width 7 height 7
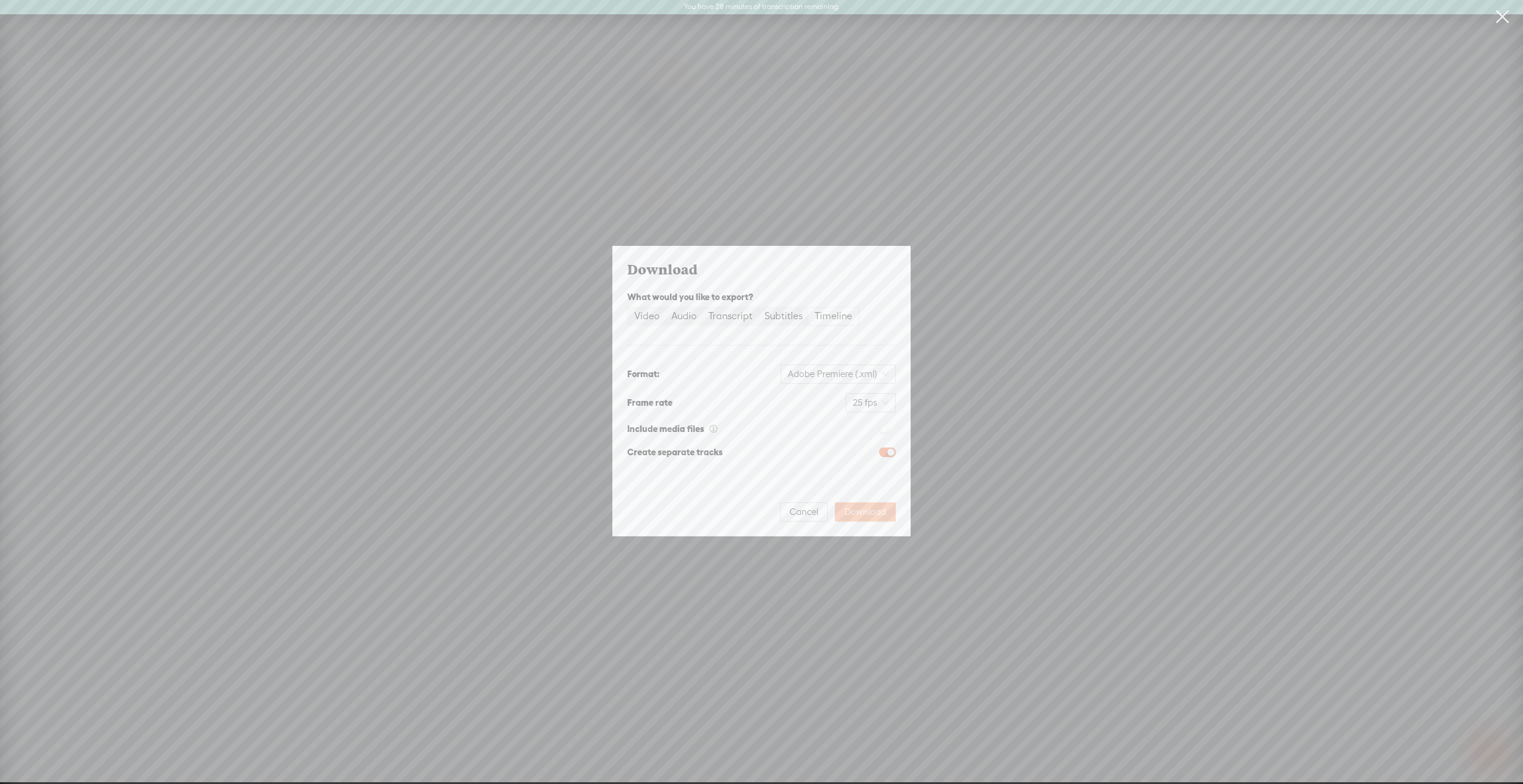
click at [875, 513] on span "Download" at bounding box center [865, 512] width 42 height 12
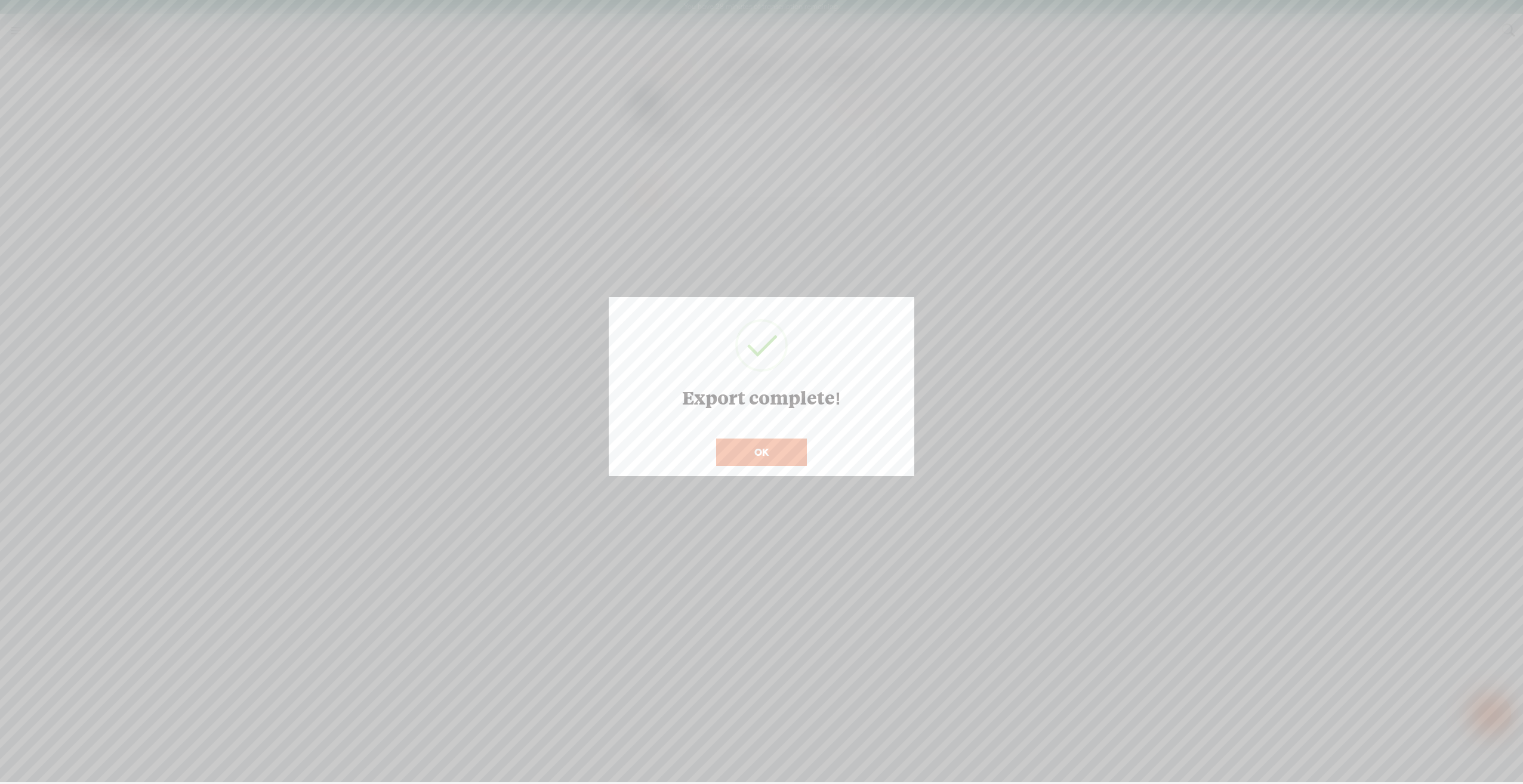
click at [763, 455] on button "OK" at bounding box center [762, 452] width 91 height 28
